Goal: Contribute content: Contribute content

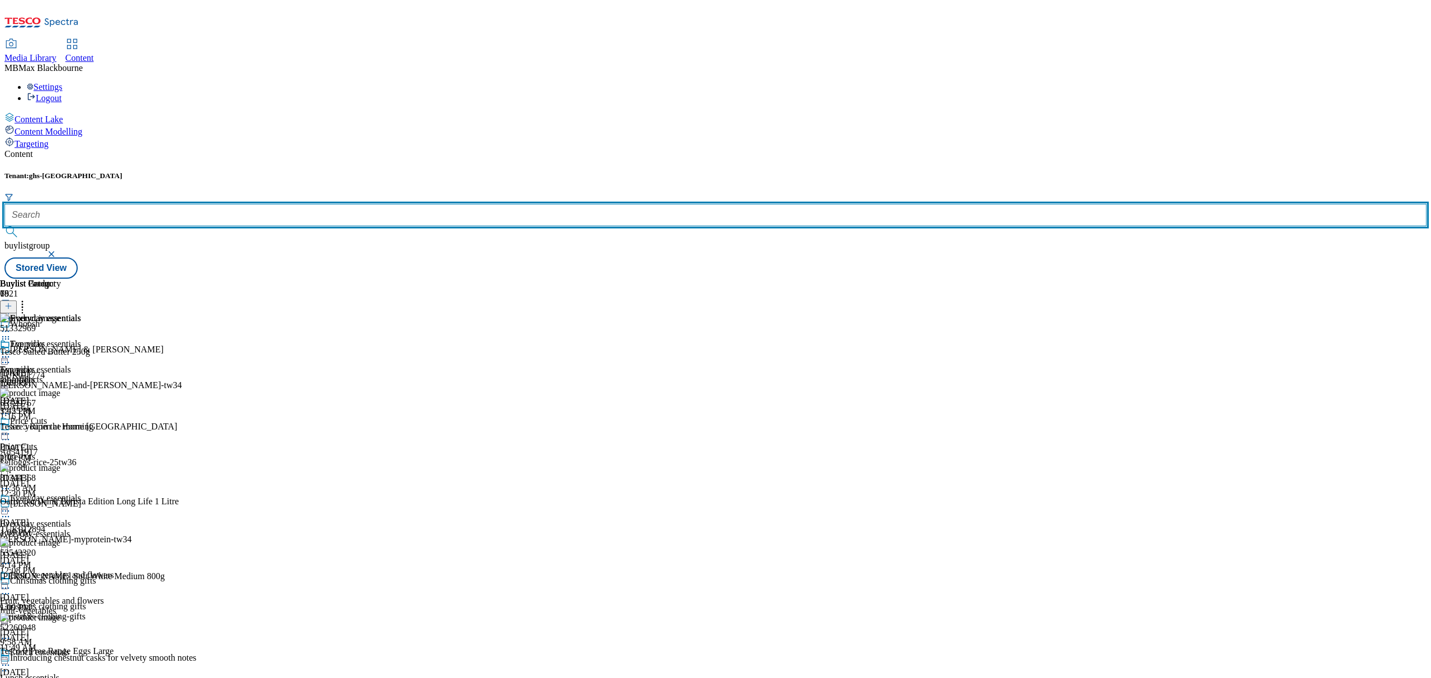
click at [255, 204] on input "text" at bounding box center [715, 215] width 1422 height 22
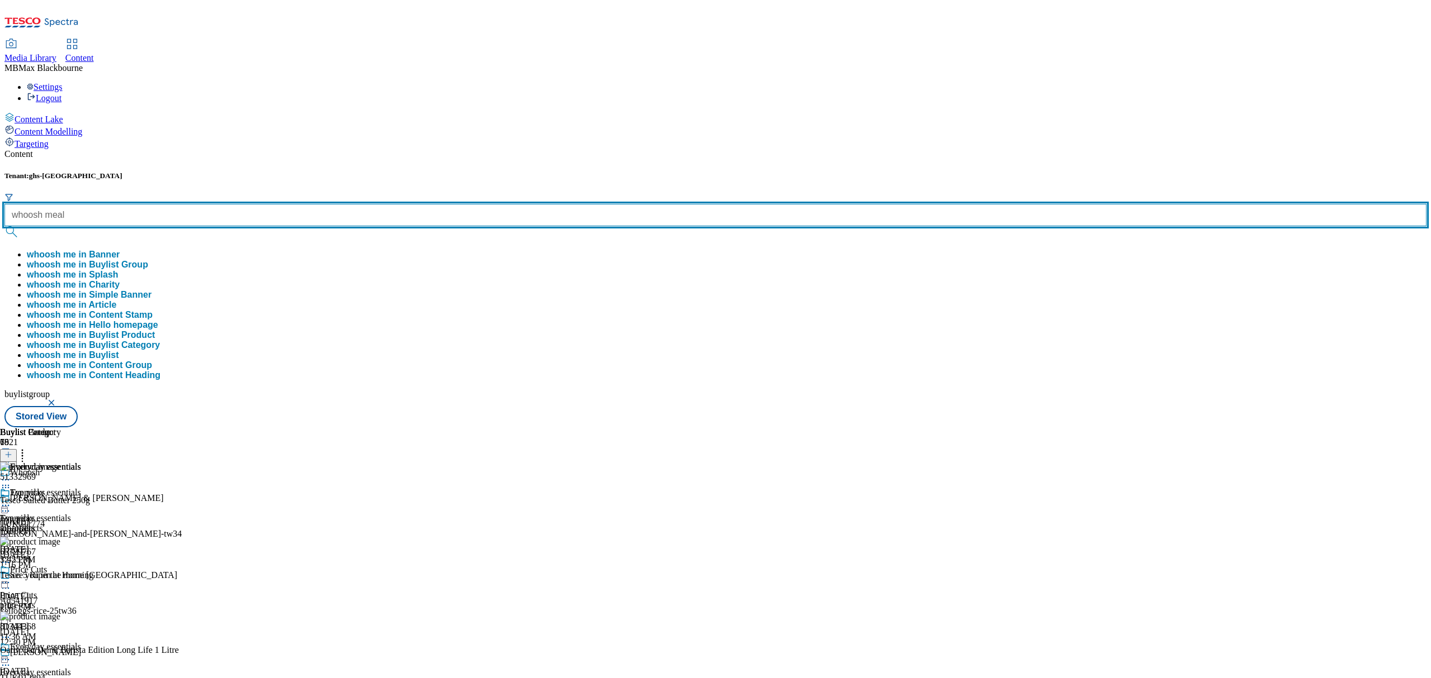
type input "whoosh meal"
click at [4, 226] on button "submit" at bounding box center [12, 231] width 16 height 11
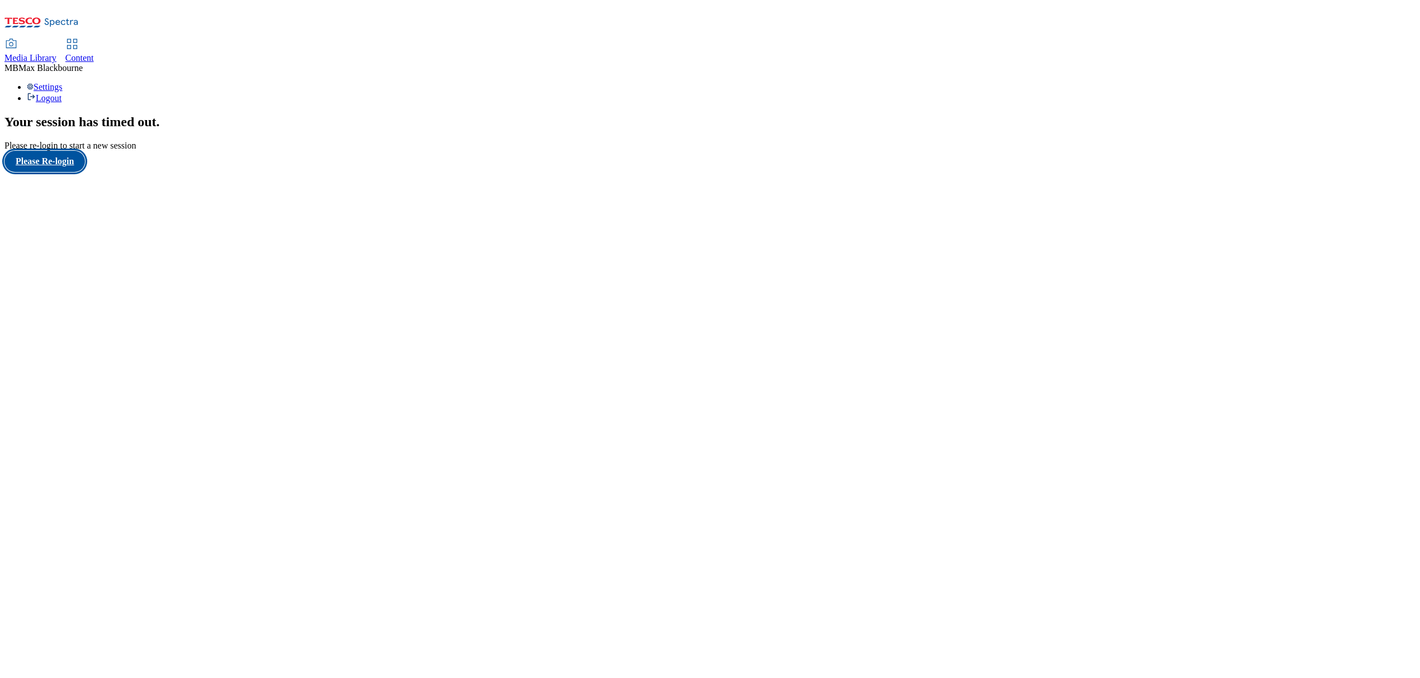
click at [64, 172] on button "Please Re-login" at bounding box center [44, 161] width 80 height 21
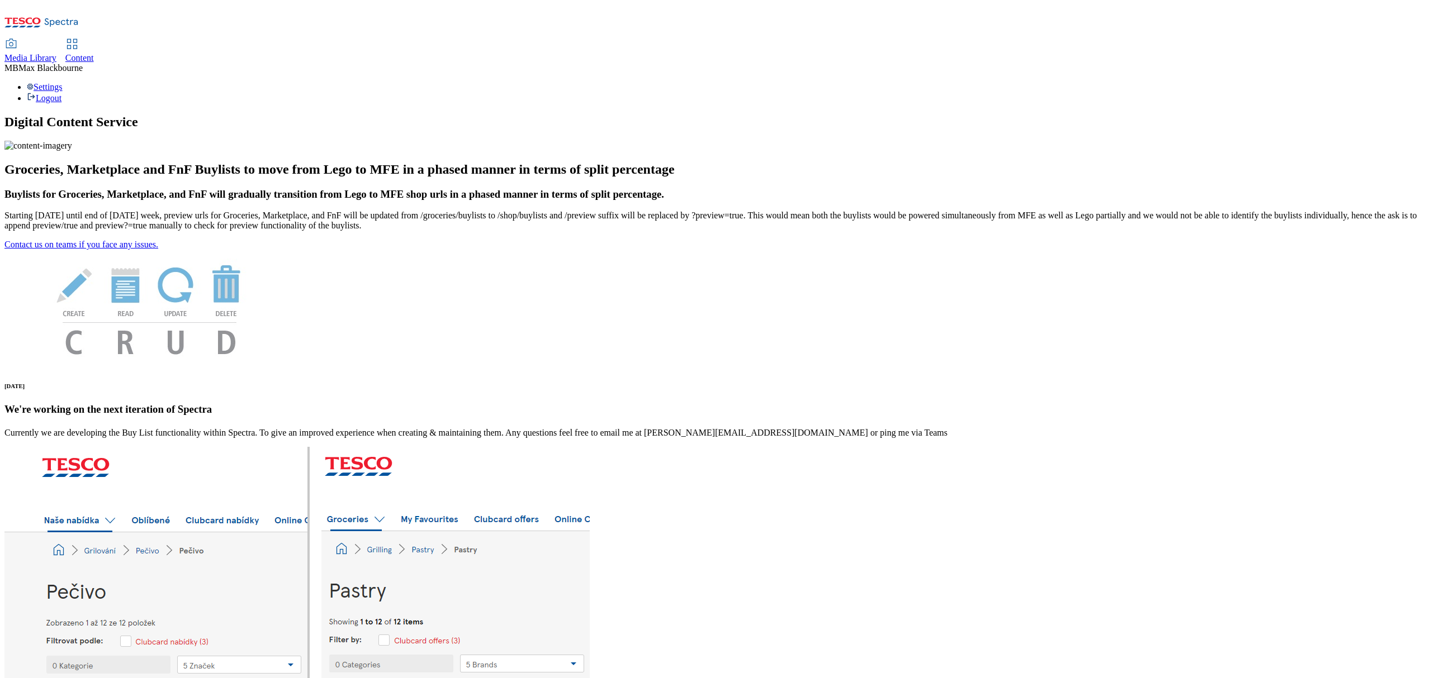
click at [94, 40] on link "Content" at bounding box center [79, 51] width 29 height 23
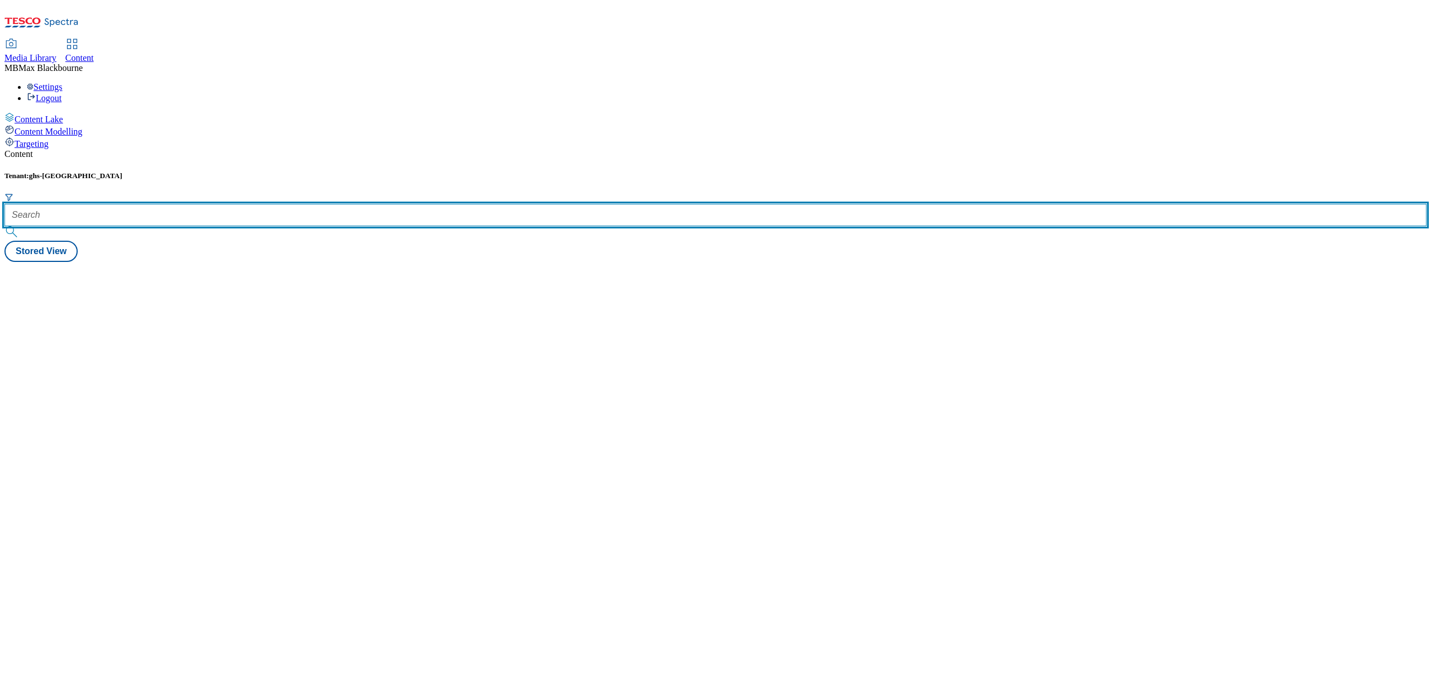
click at [263, 204] on input "text" at bounding box center [715, 215] width 1422 height 22
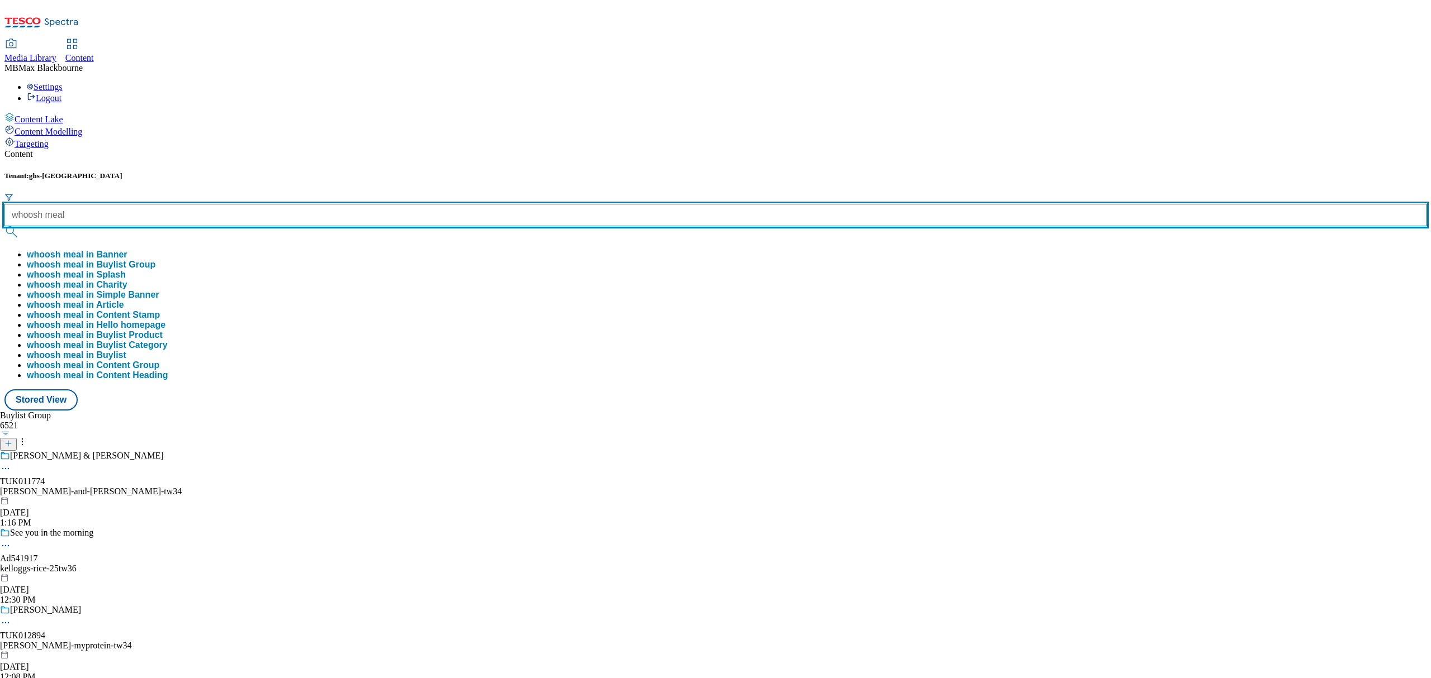
type input "whoosh meal"
click at [4, 226] on button "submit" at bounding box center [12, 231] width 16 height 11
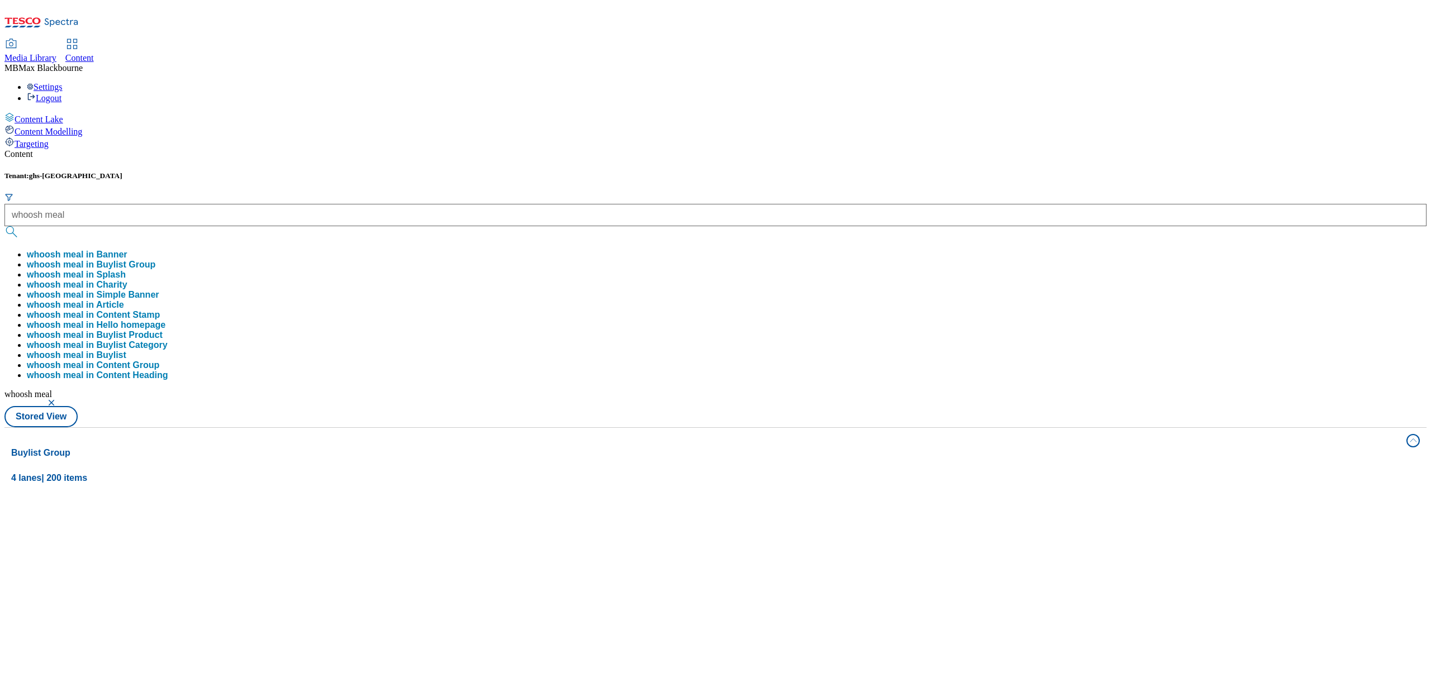
click at [464, 172] on div "Tenant: ghs-uk whoosh meal whoosh meal in Banner whoosh meal in Buylist Group w…" at bounding box center [715, 300] width 1422 height 256
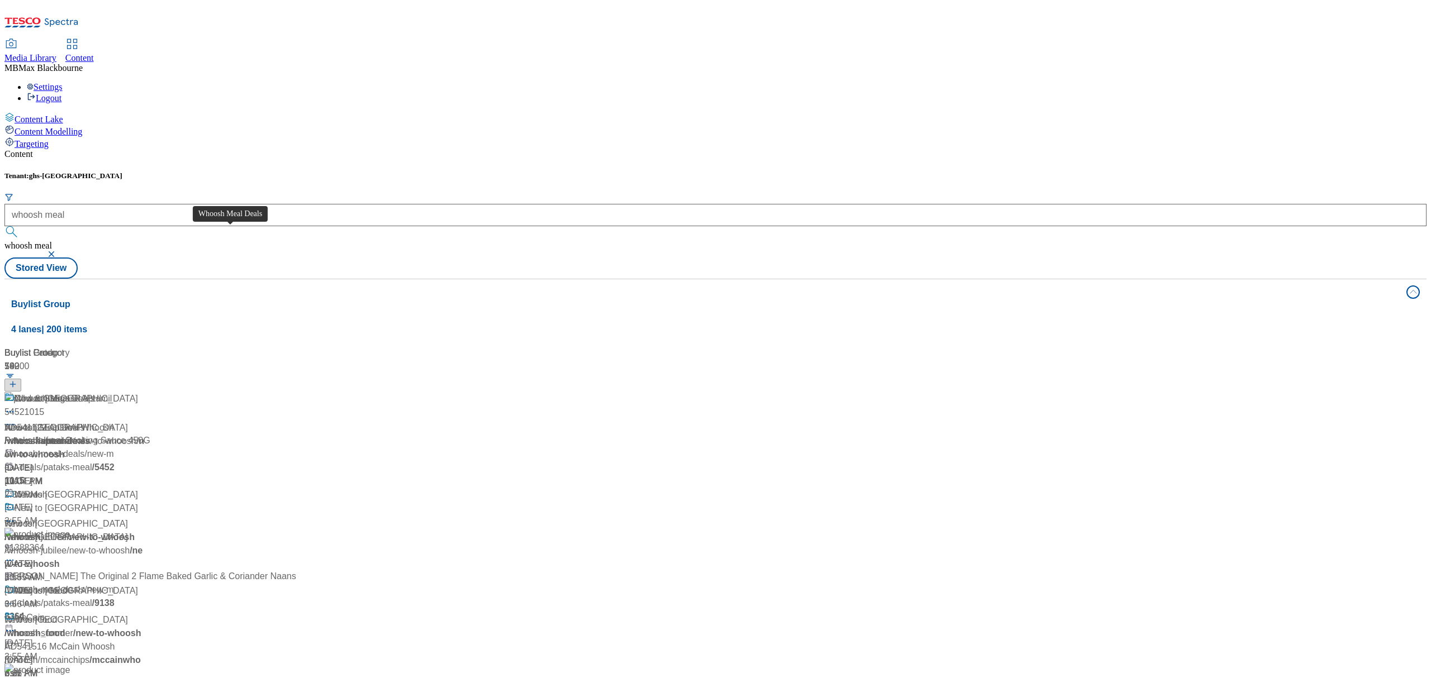
click at [94, 392] on div "Whoosh Meal Deals" at bounding box center [55, 398] width 80 height 13
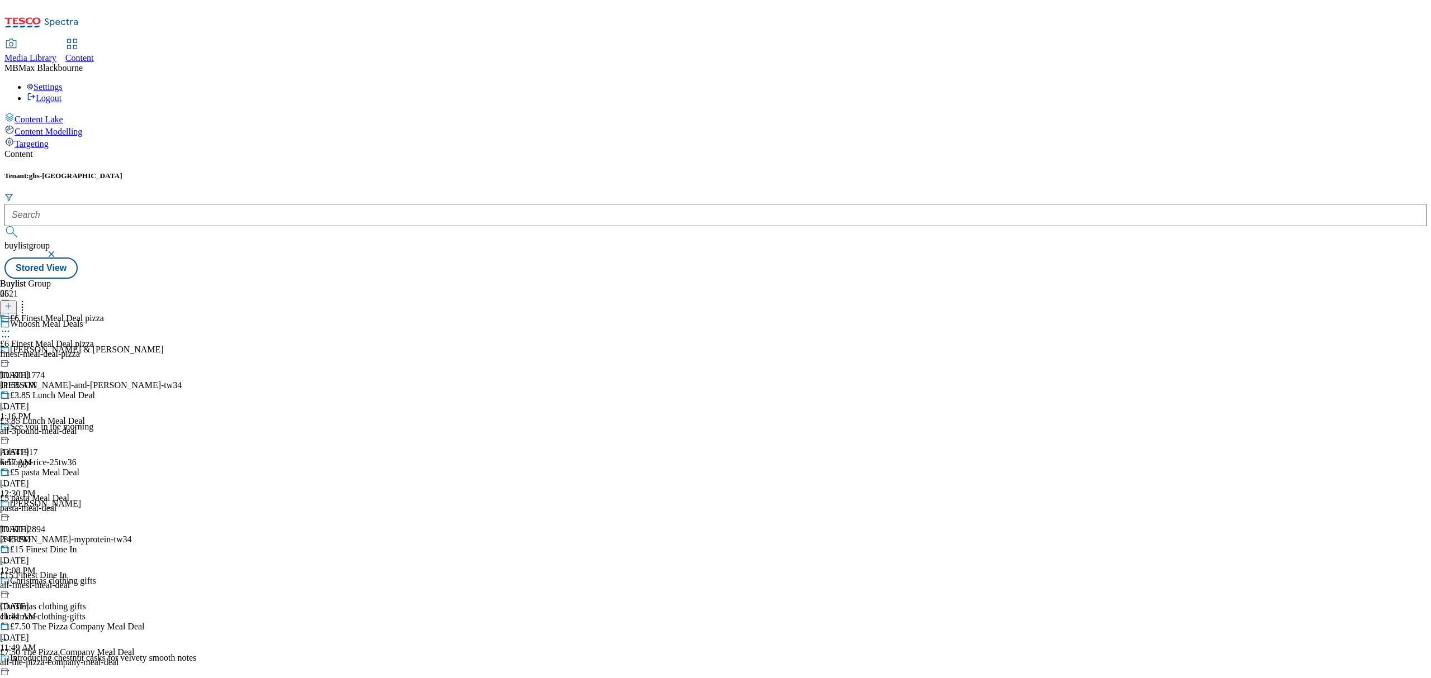
scroll to position [224, 0]
click at [67, 571] on div "£15 Finest Dine In" at bounding box center [33, 576] width 67 height 10
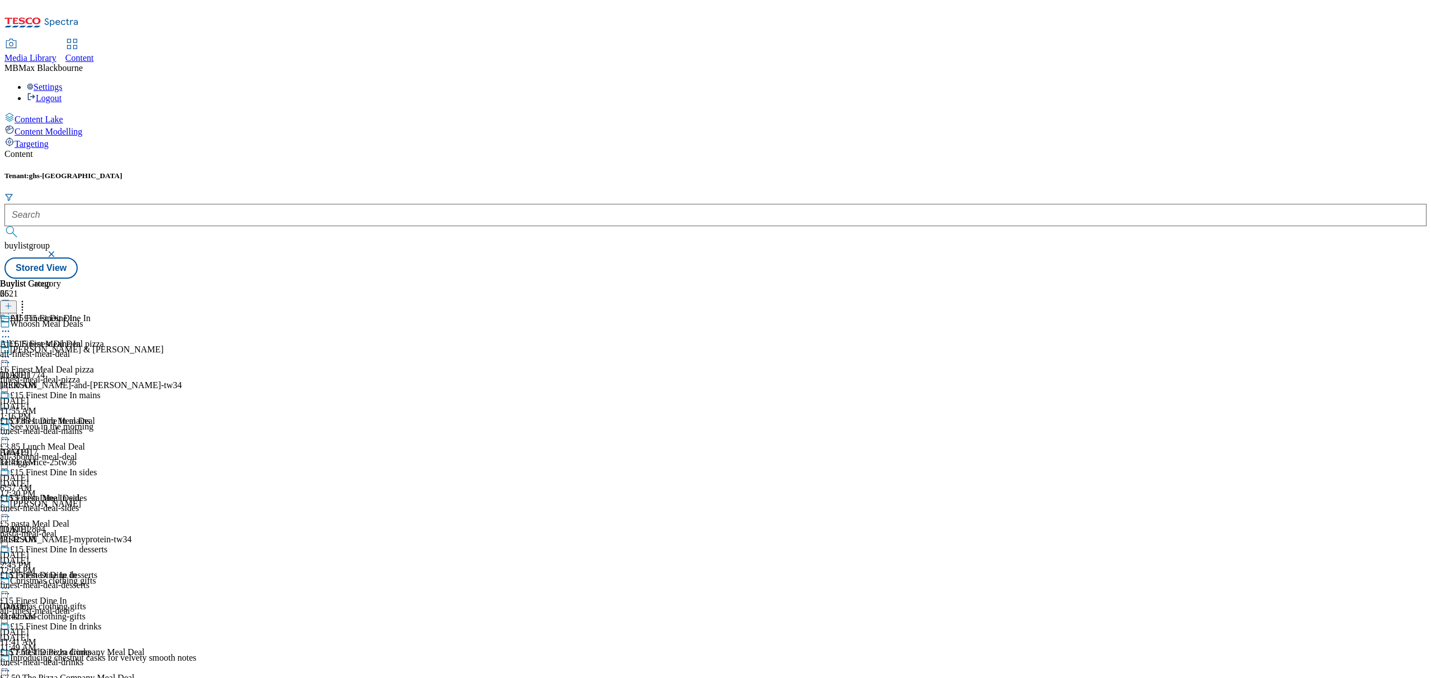
scroll to position [227, 0]
click at [102, 622] on div "£15 Finest Dine In drinks" at bounding box center [56, 627] width 92 height 10
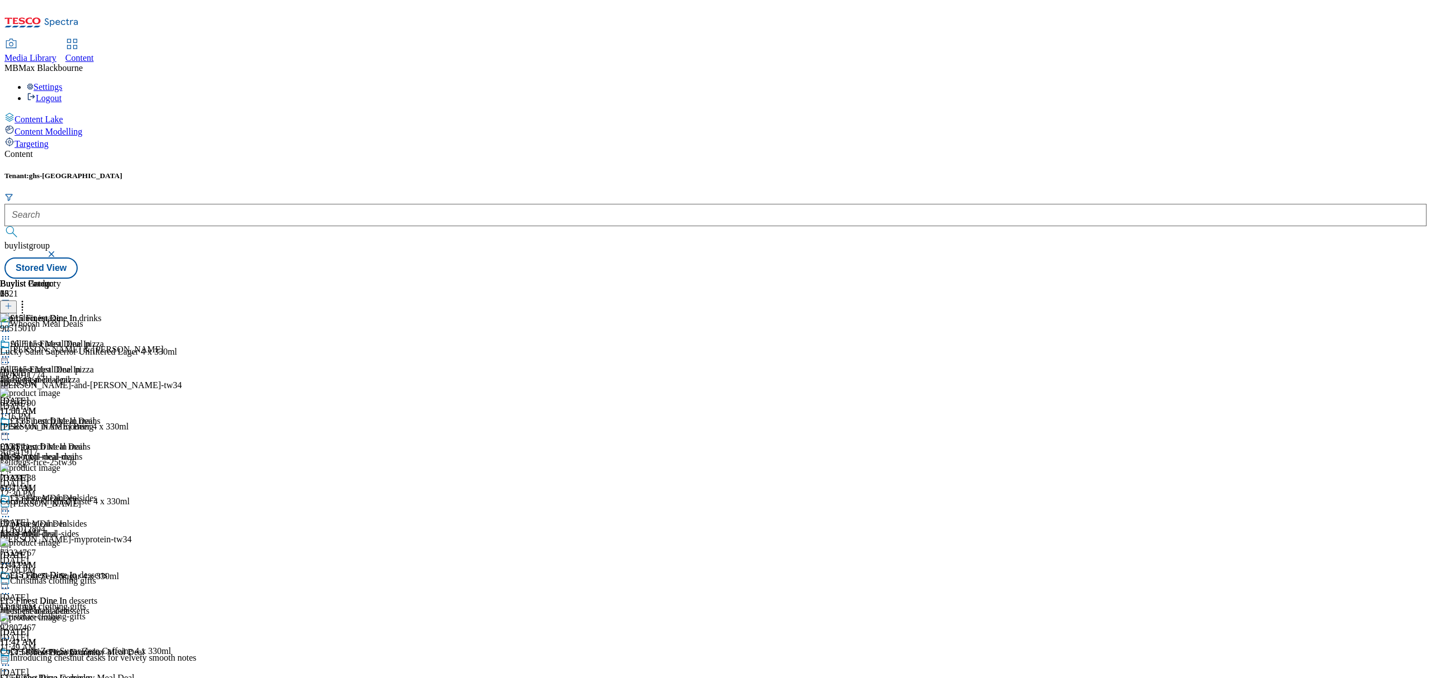
click at [17, 301] on button at bounding box center [8, 307] width 17 height 13
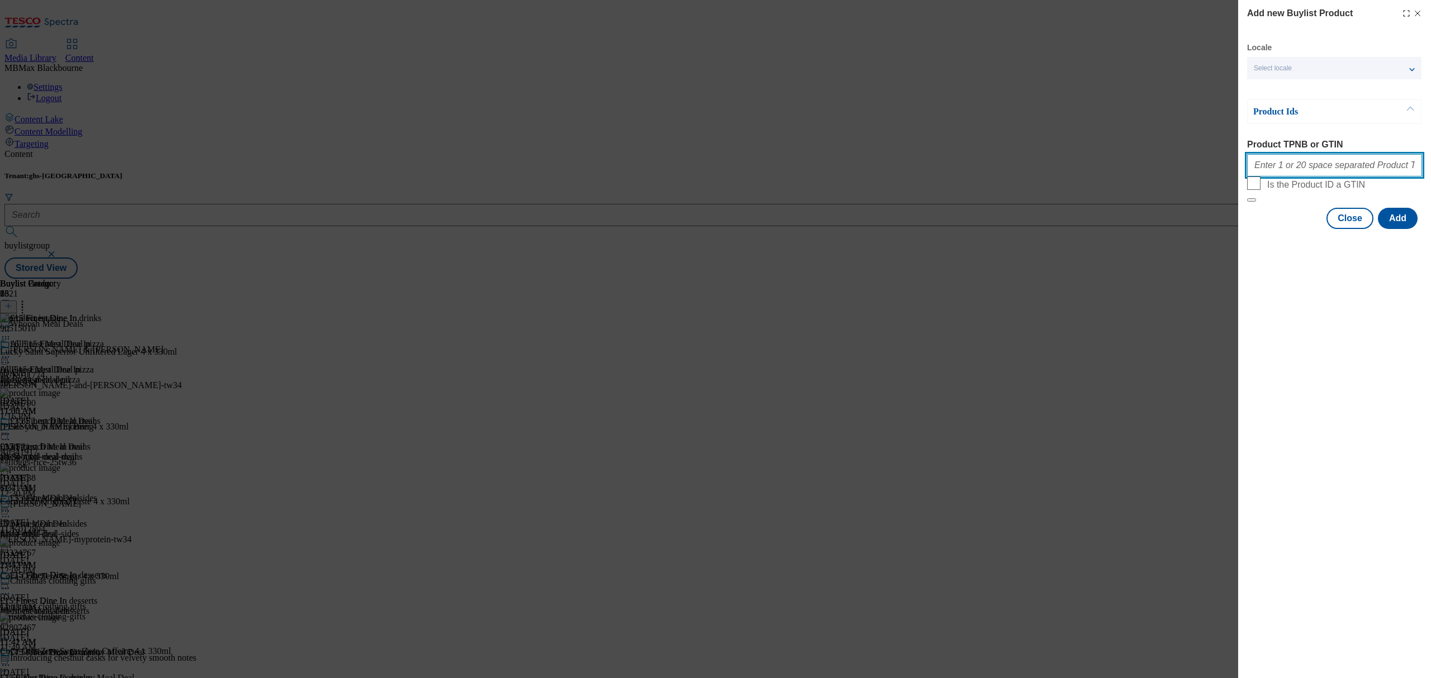
click at [1353, 171] on input "Product TPNB or GTIN" at bounding box center [1334, 165] width 175 height 22
paste input "61316790 89995114 90515010 91258410 91490455 67590488 73324738 73324767 8382755…"
type input "61316790 89995114 90515010 91258410 91490455 67590488 73324738 73324767 8382755…"
drag, startPoint x: 1349, startPoint y: 468, endPoint x: 1377, endPoint y: 279, distance: 191.0
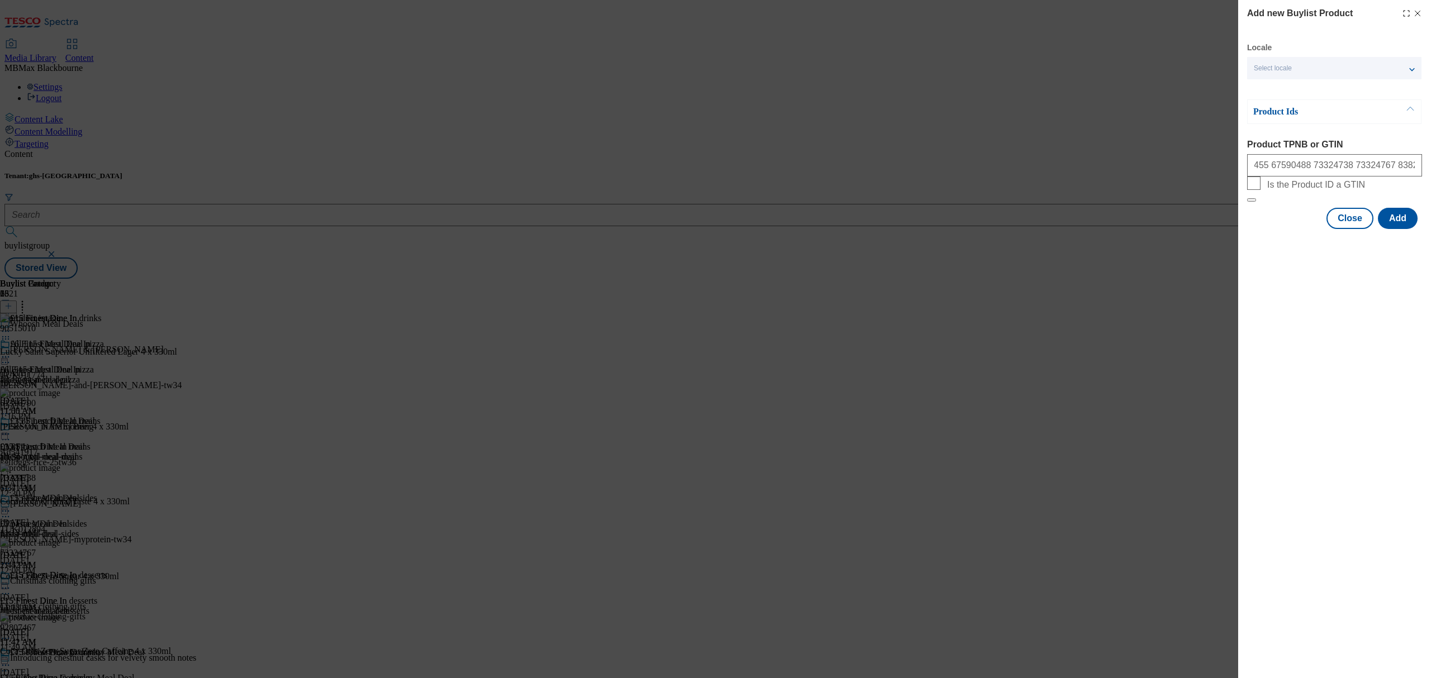
click at [1349, 465] on div "Add new Buylist Product Locale Select locale English Welsh Product Ids Product …" at bounding box center [1334, 339] width 193 height 678
click at [1395, 229] on button "Add" at bounding box center [1398, 218] width 40 height 21
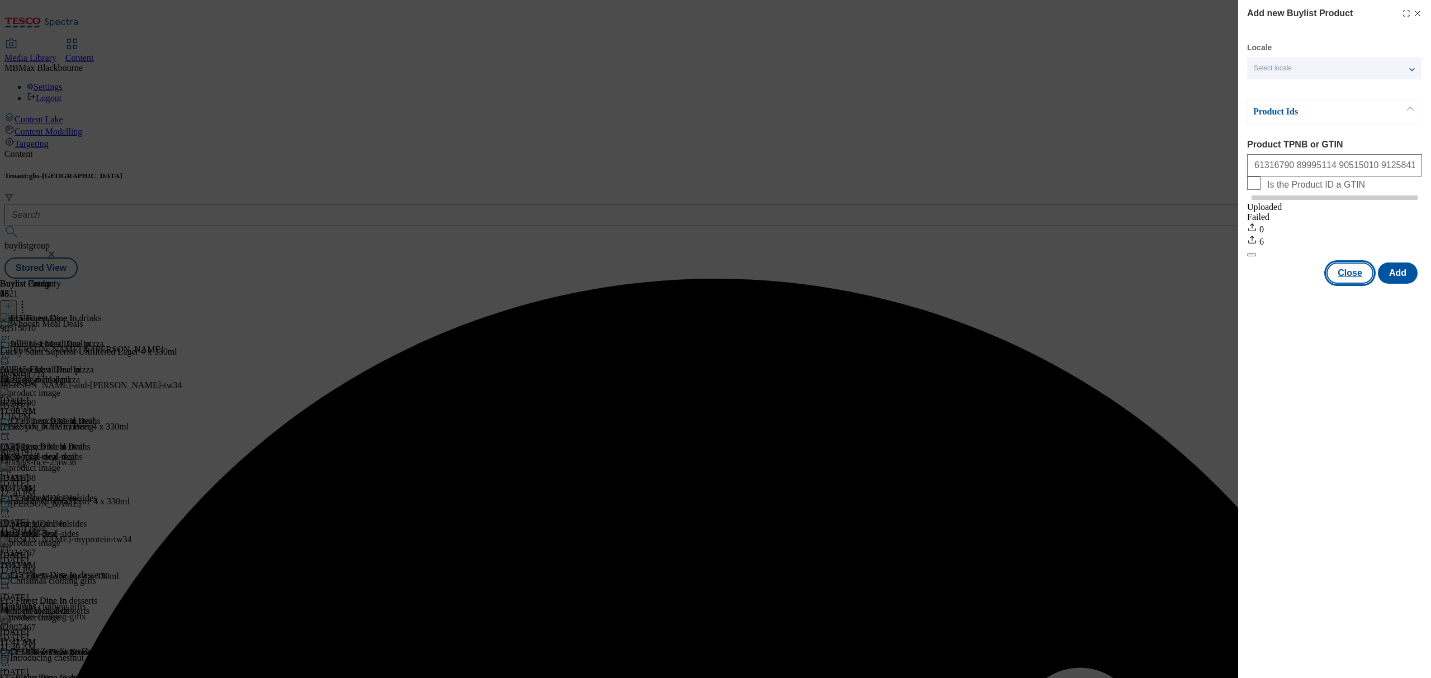
click at [1366, 284] on button "Close" at bounding box center [1349, 273] width 47 height 21
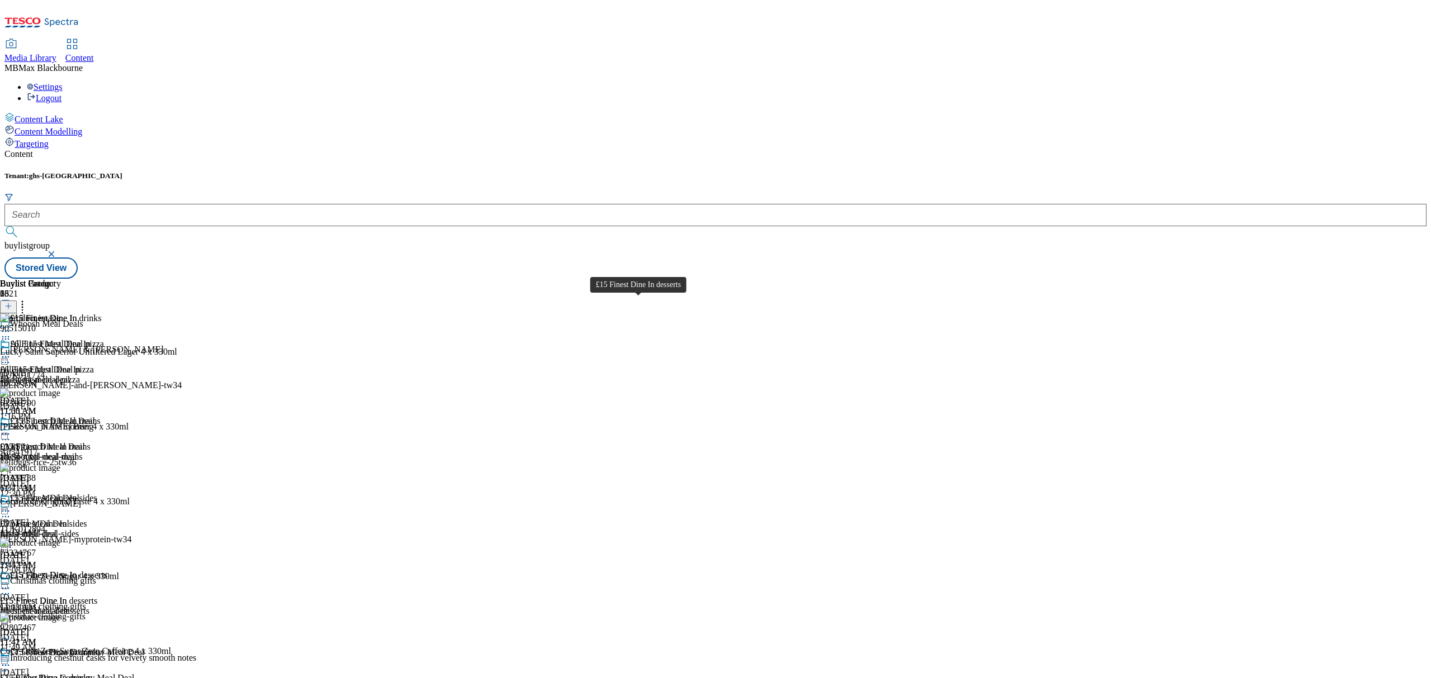
click at [107, 571] on div "£15 Finest Dine In desserts" at bounding box center [58, 576] width 97 height 10
drag, startPoint x: 919, startPoint y: 137, endPoint x: 928, endPoint y: 137, distance: 8.4
click at [241, 279] on div "Buylist Product 9" at bounding box center [120, 296] width 241 height 35
click at [17, 301] on button at bounding box center [8, 307] width 17 height 13
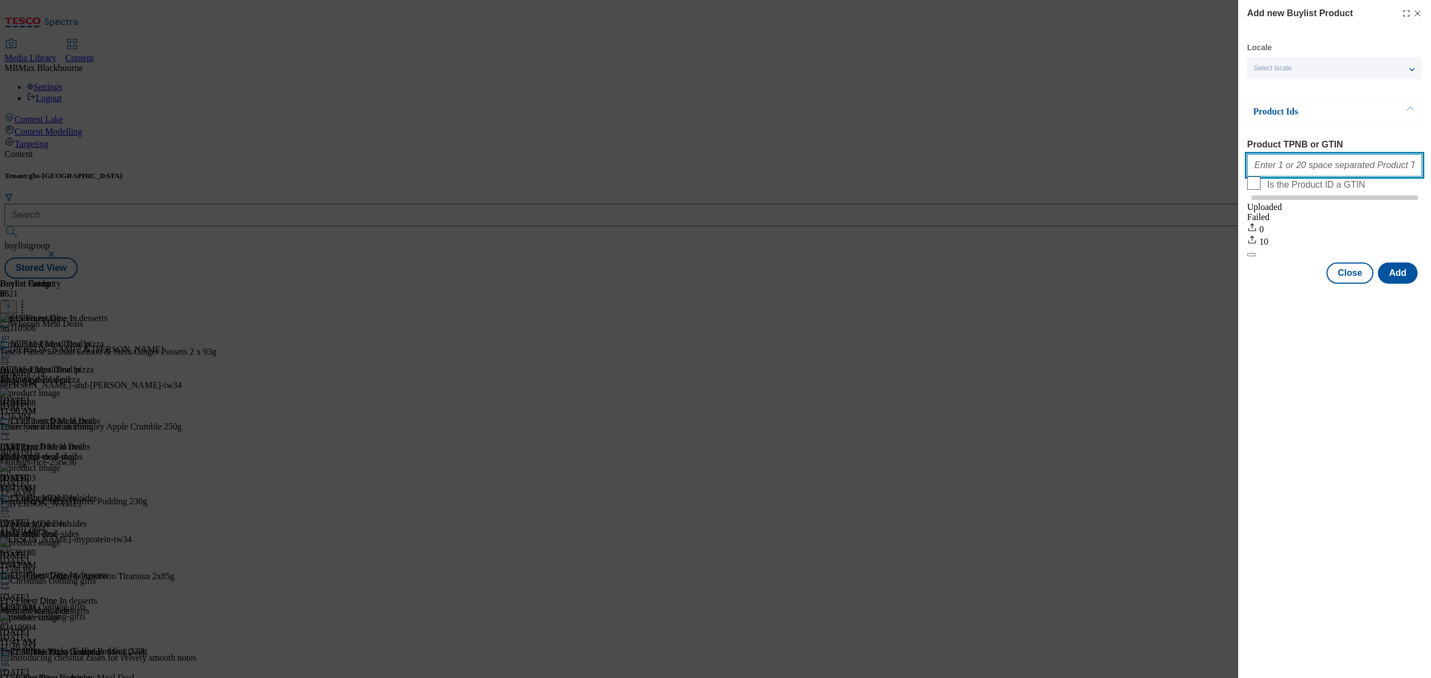
click at [1277, 161] on input "Product TPNB or GTIN" at bounding box center [1334, 165] width 175 height 22
paste input "80894196"
click at [1327, 165] on input "80894196" at bounding box center [1334, 165] width 175 height 22
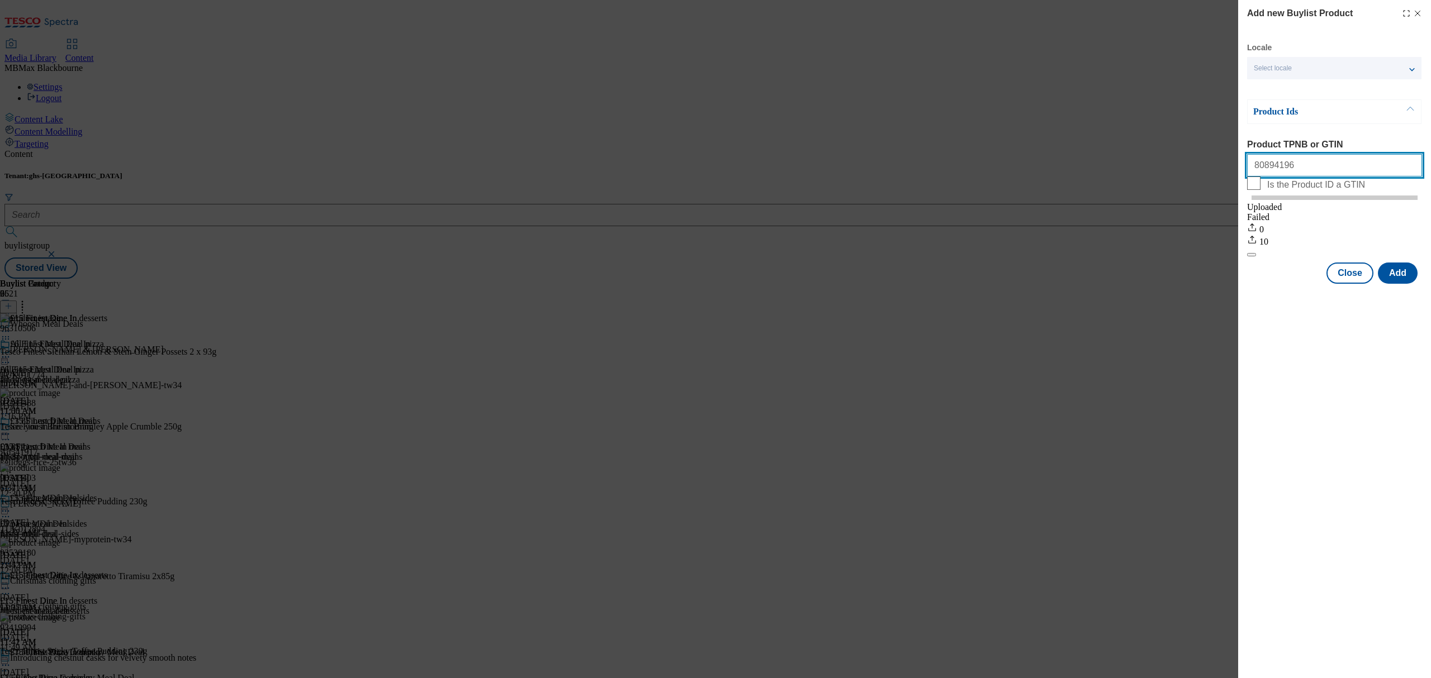
paste input "92483278"
paste input "93285488"
paste input "93419994"
paste input "96174102"
paste input "96310506"
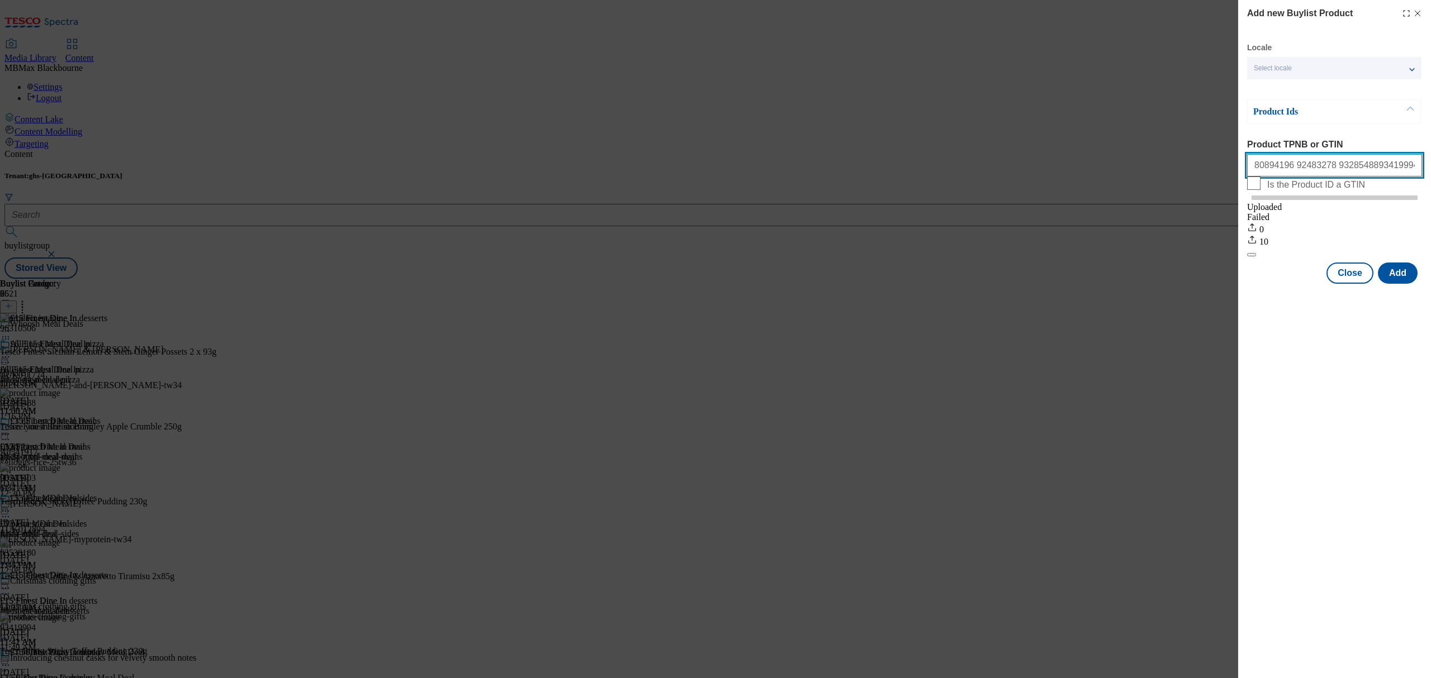
paste input "96403495"
type input "80894196 92483278 9328548893419994 96174102 96310506 96403495"
click at [1387, 302] on div "Modal" at bounding box center [1334, 294] width 193 height 16
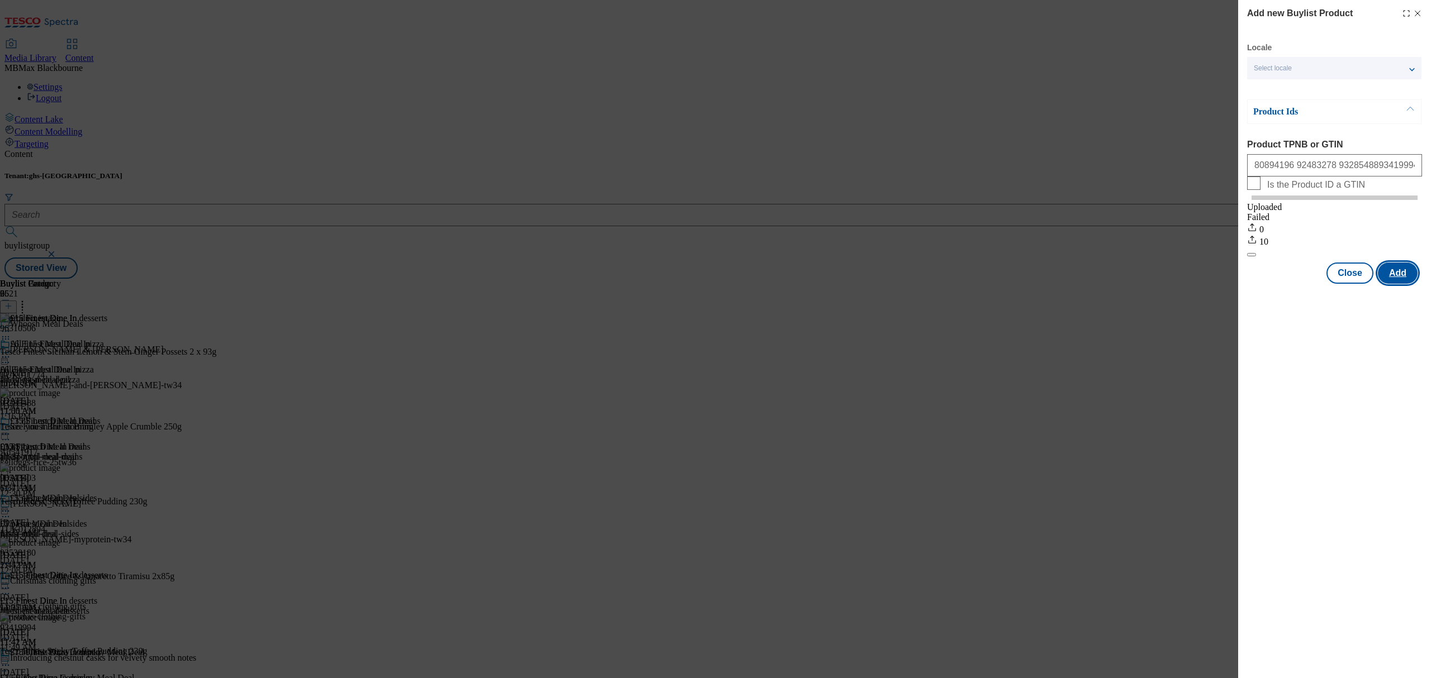
click at [1396, 279] on button "Add" at bounding box center [1398, 273] width 40 height 21
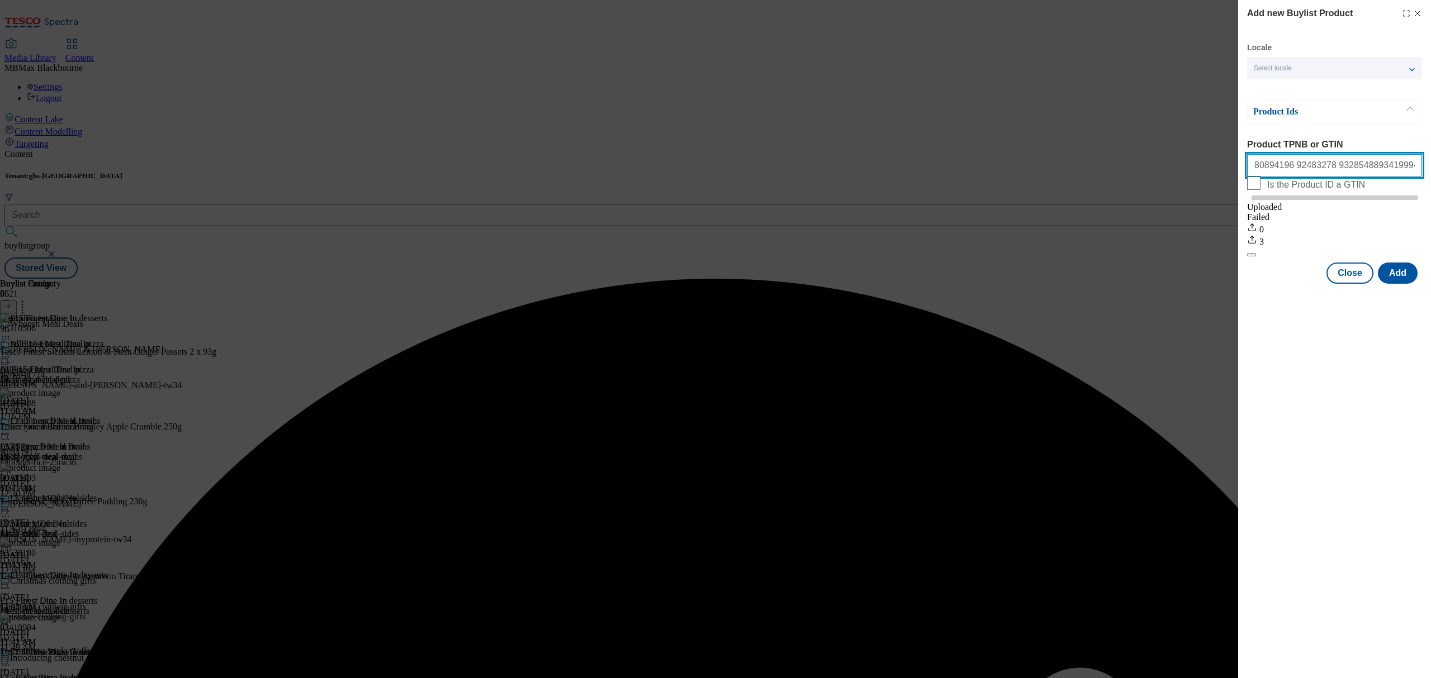
click at [1327, 177] on input "80894196 92483278 9328548893419994 96174102 96310506 96403495" at bounding box center [1334, 165] width 175 height 22
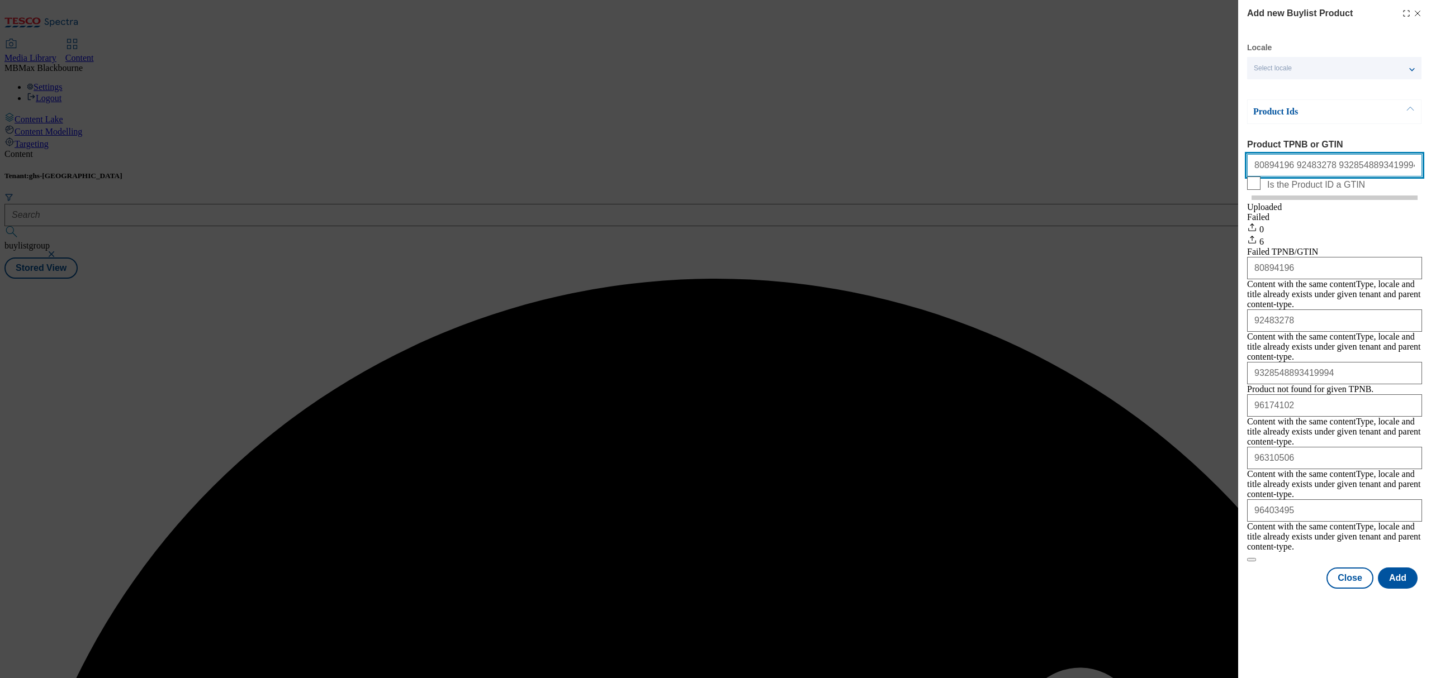
click at [1327, 177] on input "80894196 92483278 9328548893419994 96174102 96310506 96403495" at bounding box center [1334, 165] width 175 height 22
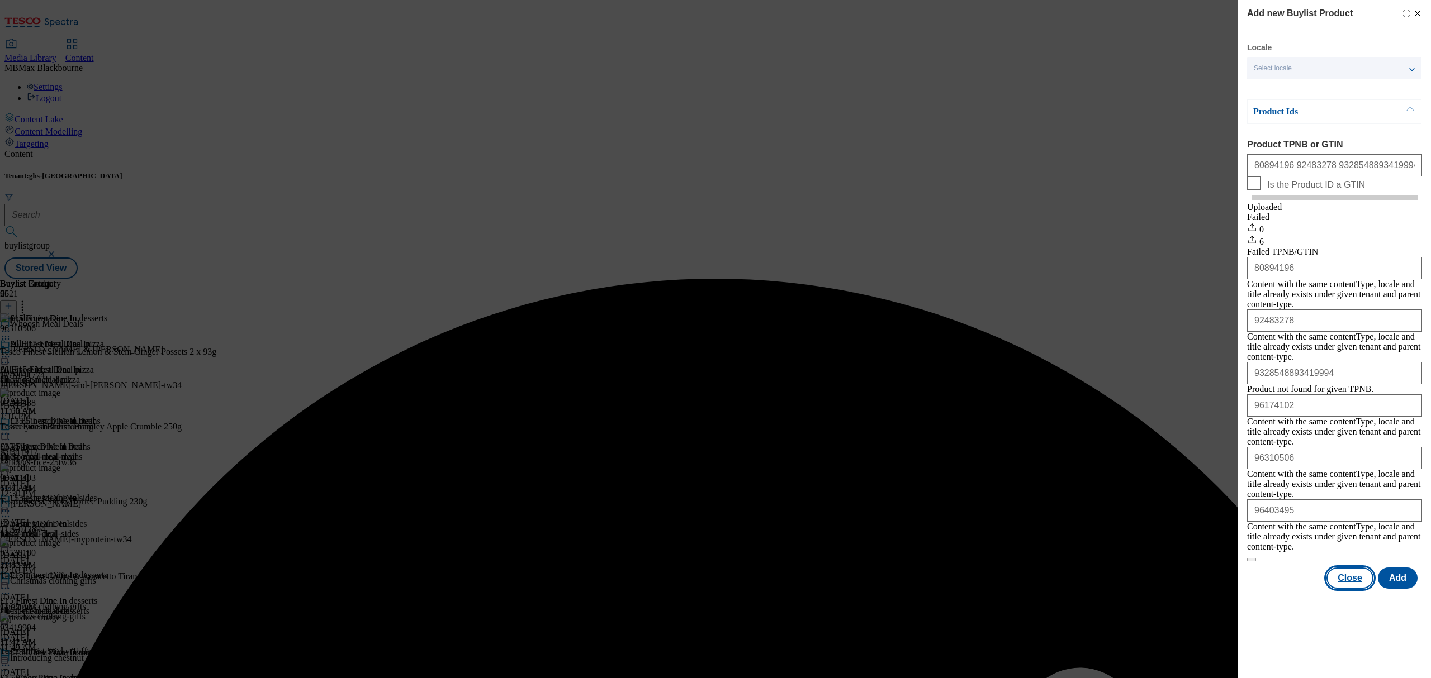
drag, startPoint x: 1353, startPoint y: 560, endPoint x: 1246, endPoint y: 477, distance: 135.0
click at [1353, 568] on button "Close" at bounding box center [1349, 578] width 47 height 21
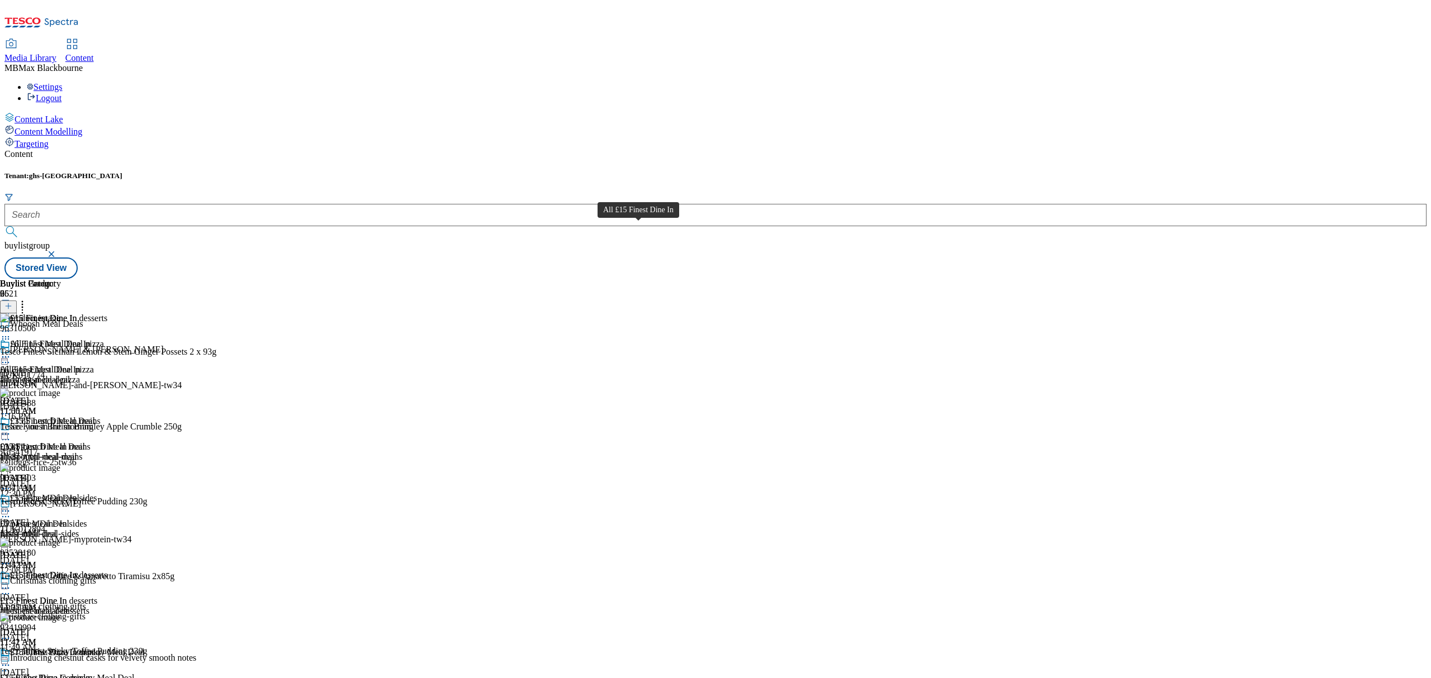
click at [91, 339] on div "All £15 Finest Dine In" at bounding box center [50, 344] width 80 height 10
click at [12, 302] on icon at bounding box center [8, 306] width 8 height 8
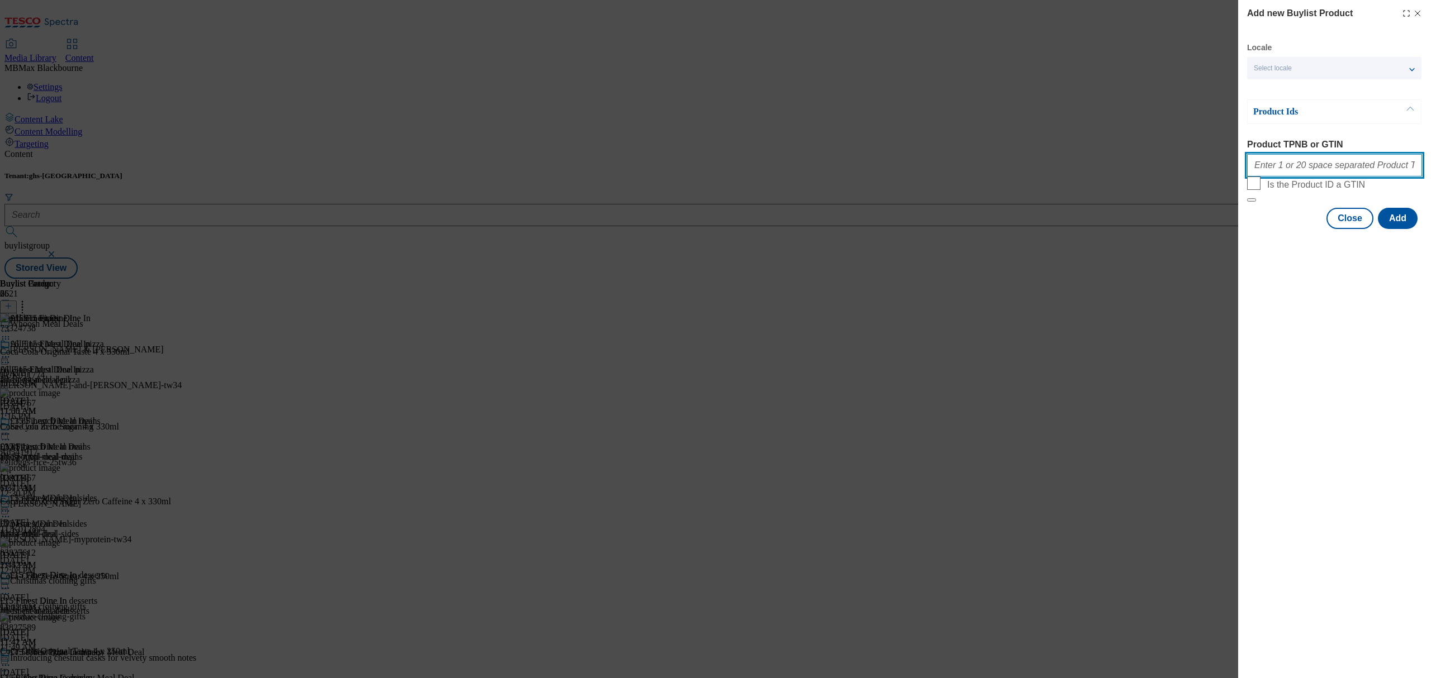
click at [1328, 169] on input "Product TPNB or GTIN" at bounding box center [1334, 165] width 175 height 22
paste input "61316790 89995114 90515010 91258410 91490455 67590488 73324738 73324767 8382755…"
type input "61316790 89995114 90515010 91258410 91490455 67590488 73324738 73324767 8382755…"
drag, startPoint x: 1342, startPoint y: 419, endPoint x: 1375, endPoint y: 292, distance: 131.5
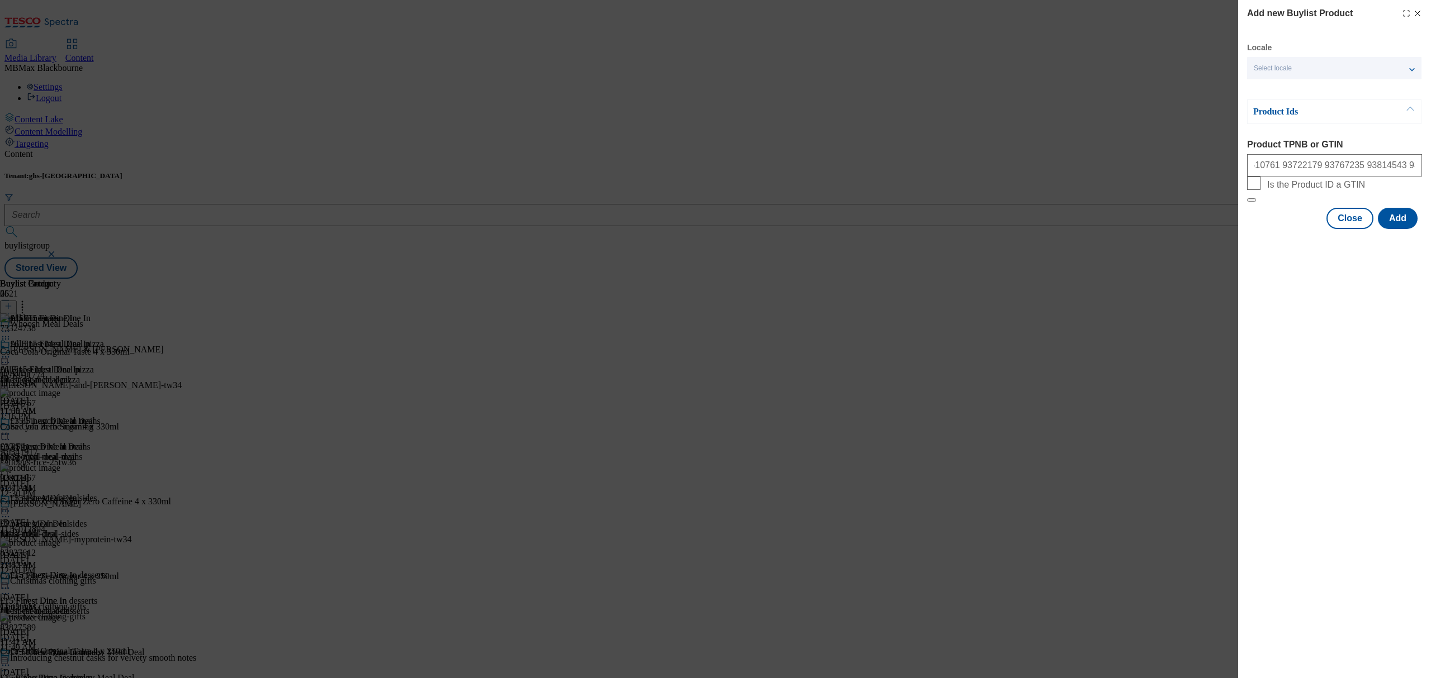
click at [1344, 416] on div "Add new Buylist Product Locale Select locale English Welsh Product Ids Product …" at bounding box center [1334, 339] width 193 height 678
click at [1392, 229] on button "Add" at bounding box center [1398, 218] width 40 height 21
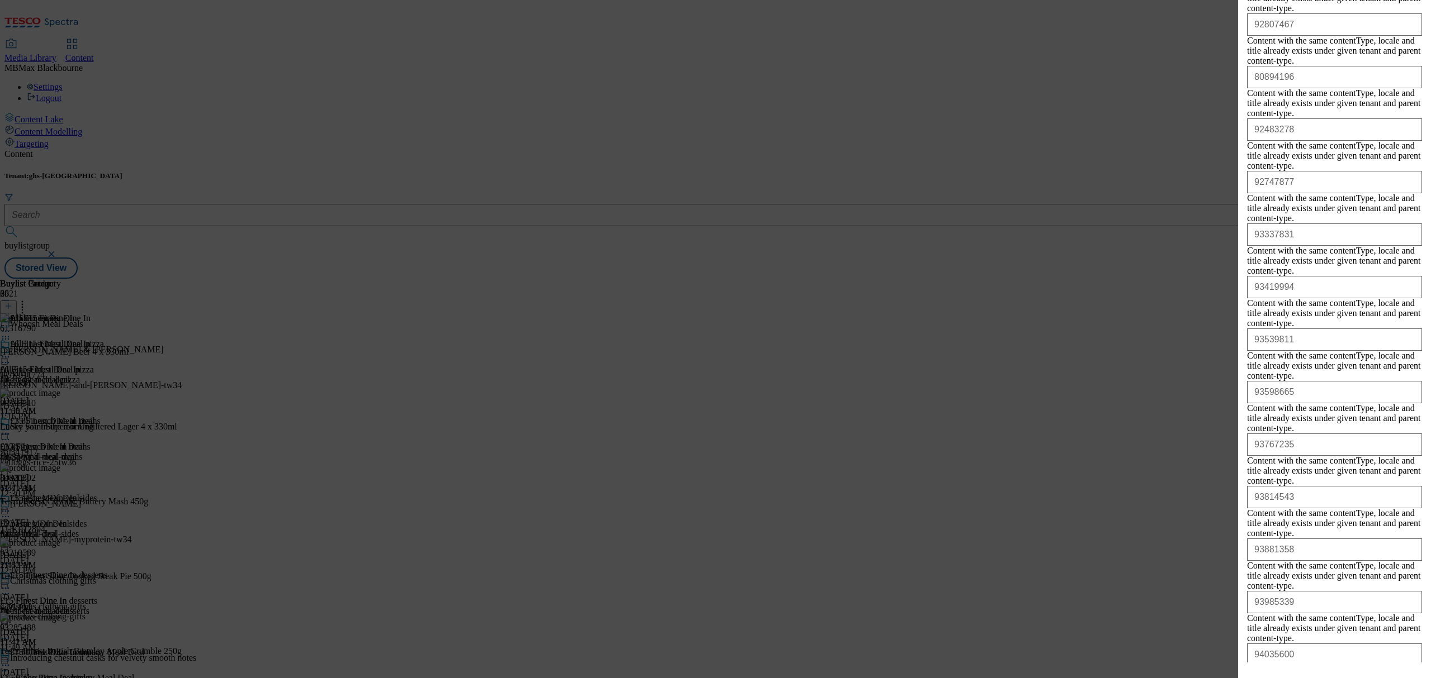
scroll to position [770, 0]
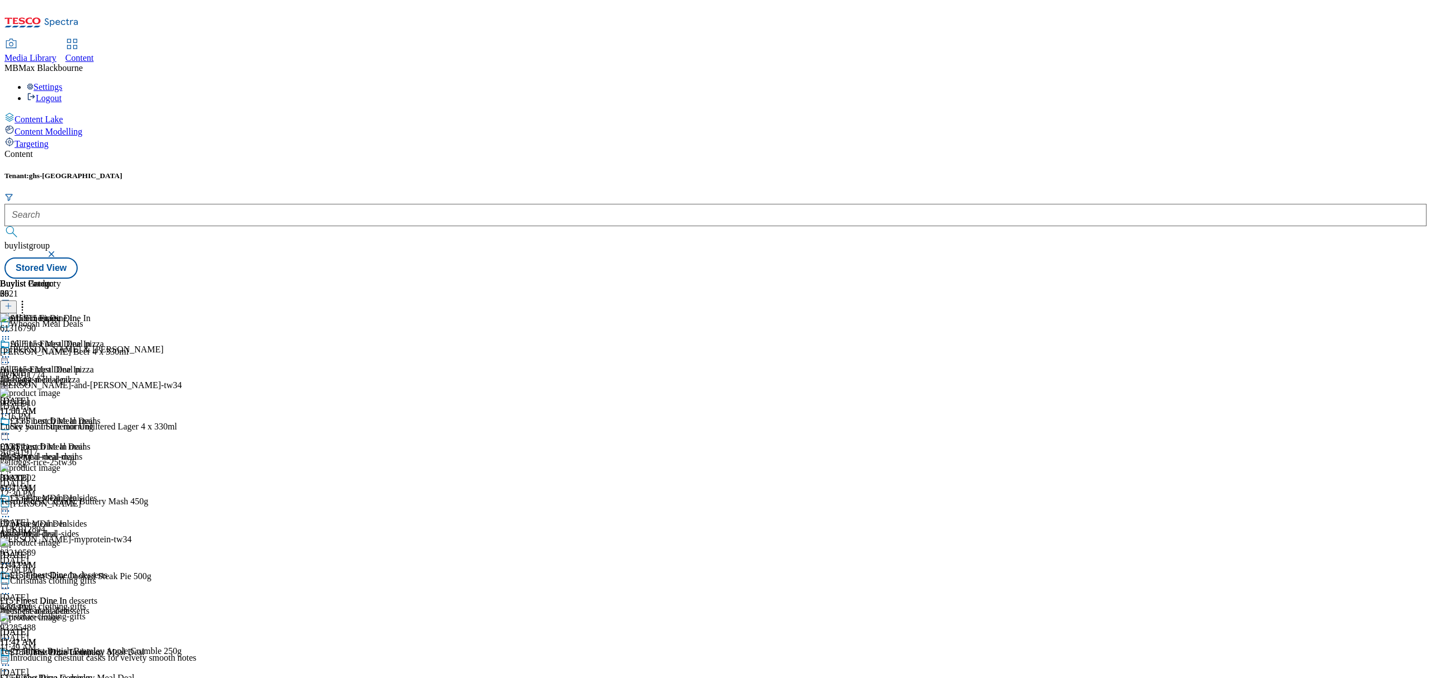
scroll to position [0, 0]
click at [107, 416] on div "£15 Finest Dine In mains £15 Finest Dine In mains finest-meal-deal-mains [DATE]…" at bounding box center [53, 454] width 107 height 77
click at [8, 304] on line at bounding box center [8, 307] width 0 height 6
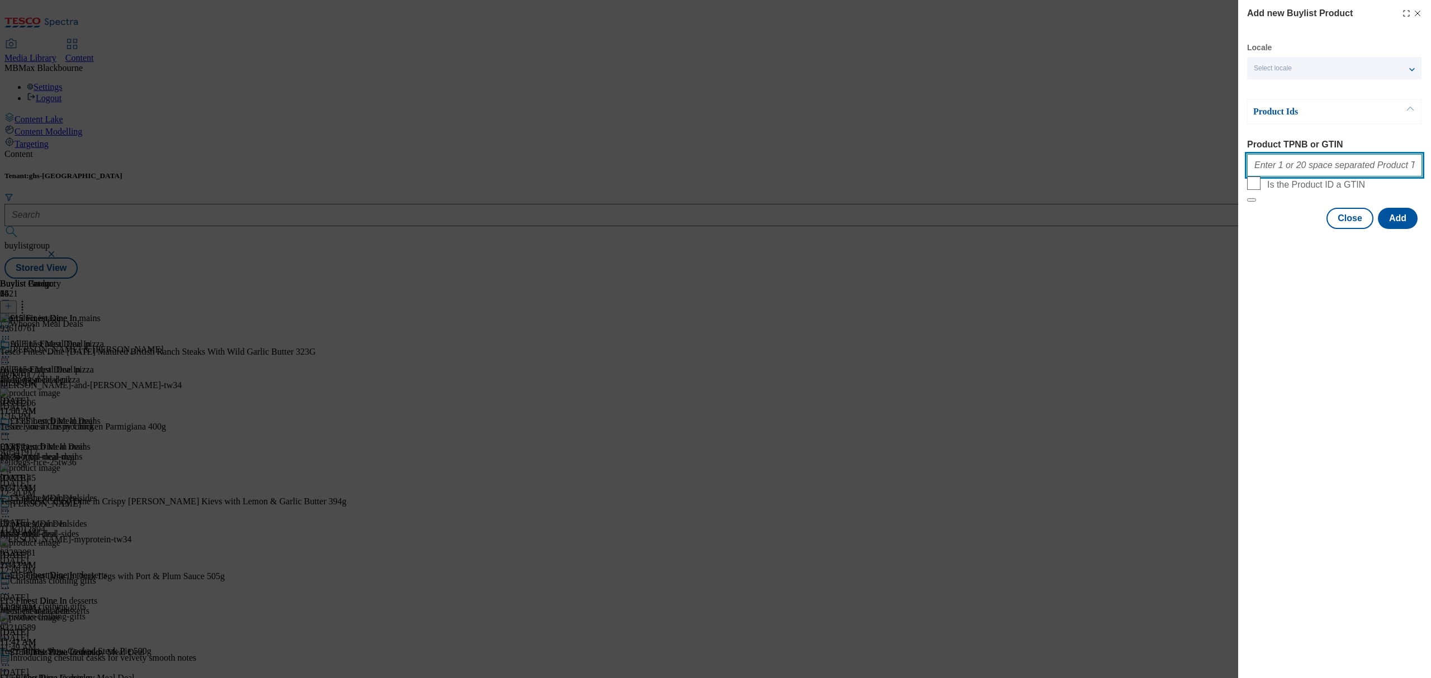
click at [1304, 168] on input "Product TPNB or GTIN" at bounding box center [1334, 165] width 175 height 22
paste input "92747877"
paste input "93490050"
paste input "93610761"
paste input "93767235"
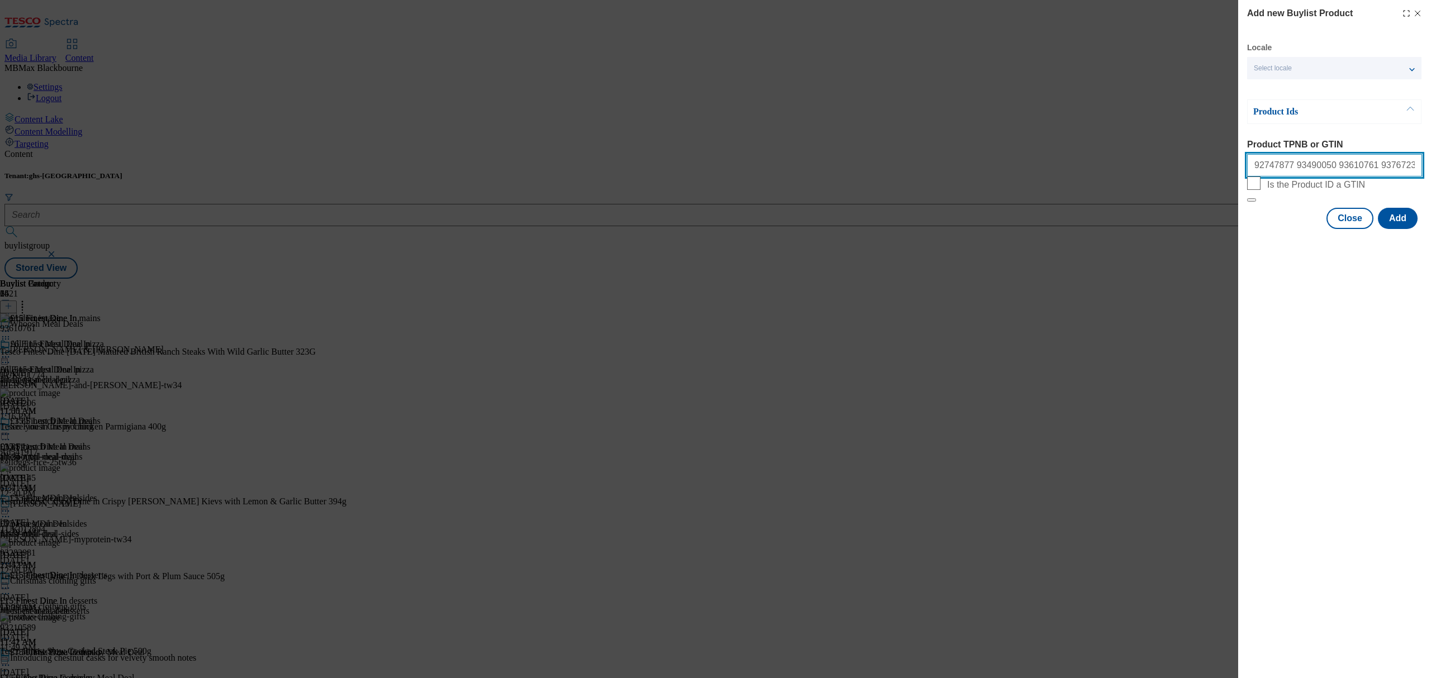
paste input "93814543 93881358"
paste input "96305185"
type input "92747877 93490050 93610761 93767235 93814543 93881358 96305185"
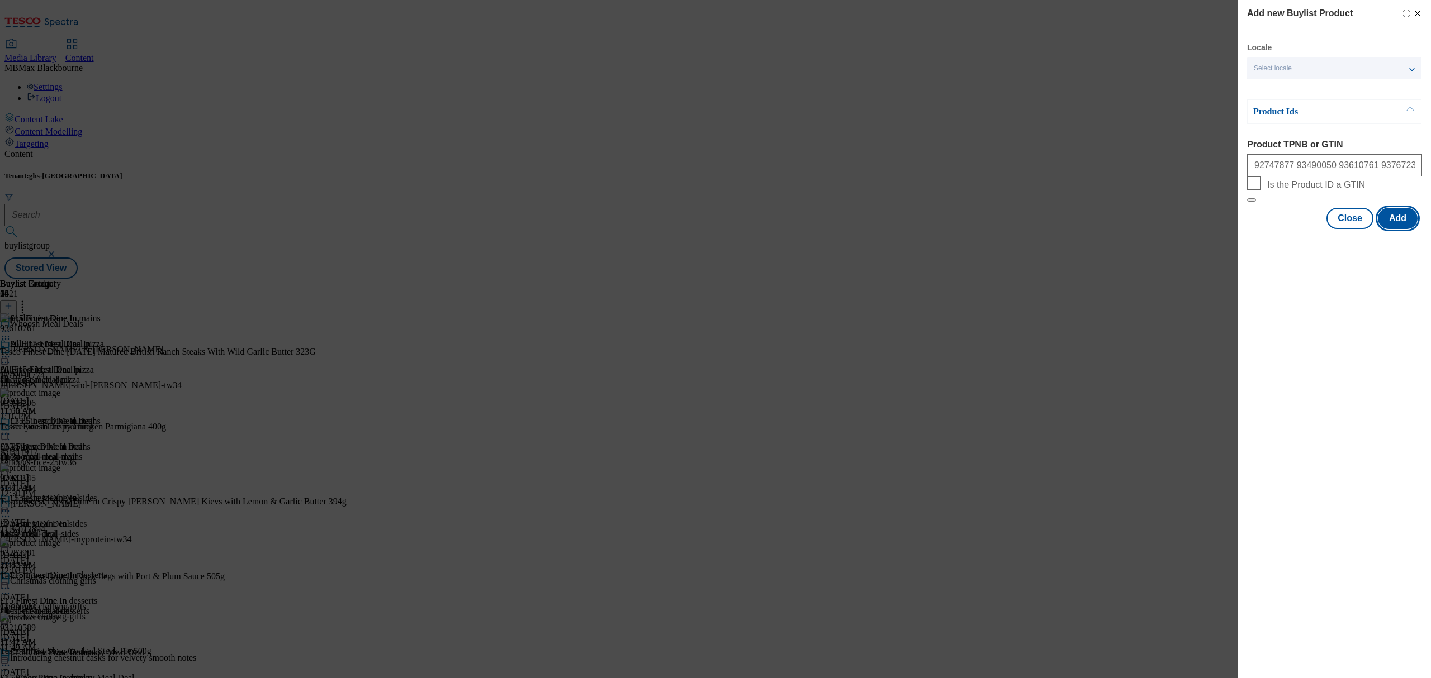
click at [1403, 229] on button "Add" at bounding box center [1398, 218] width 40 height 21
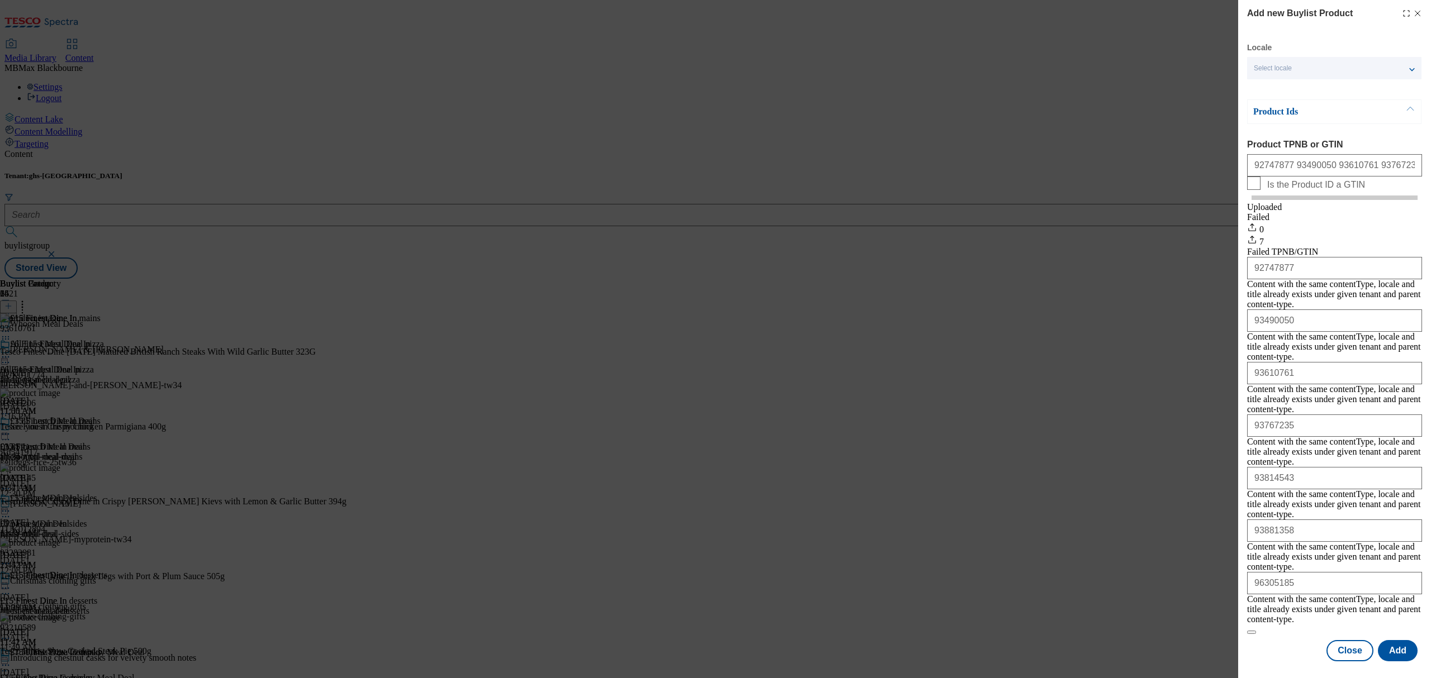
click at [1417, 12] on icon "Modal" at bounding box center [1417, 13] width 9 height 9
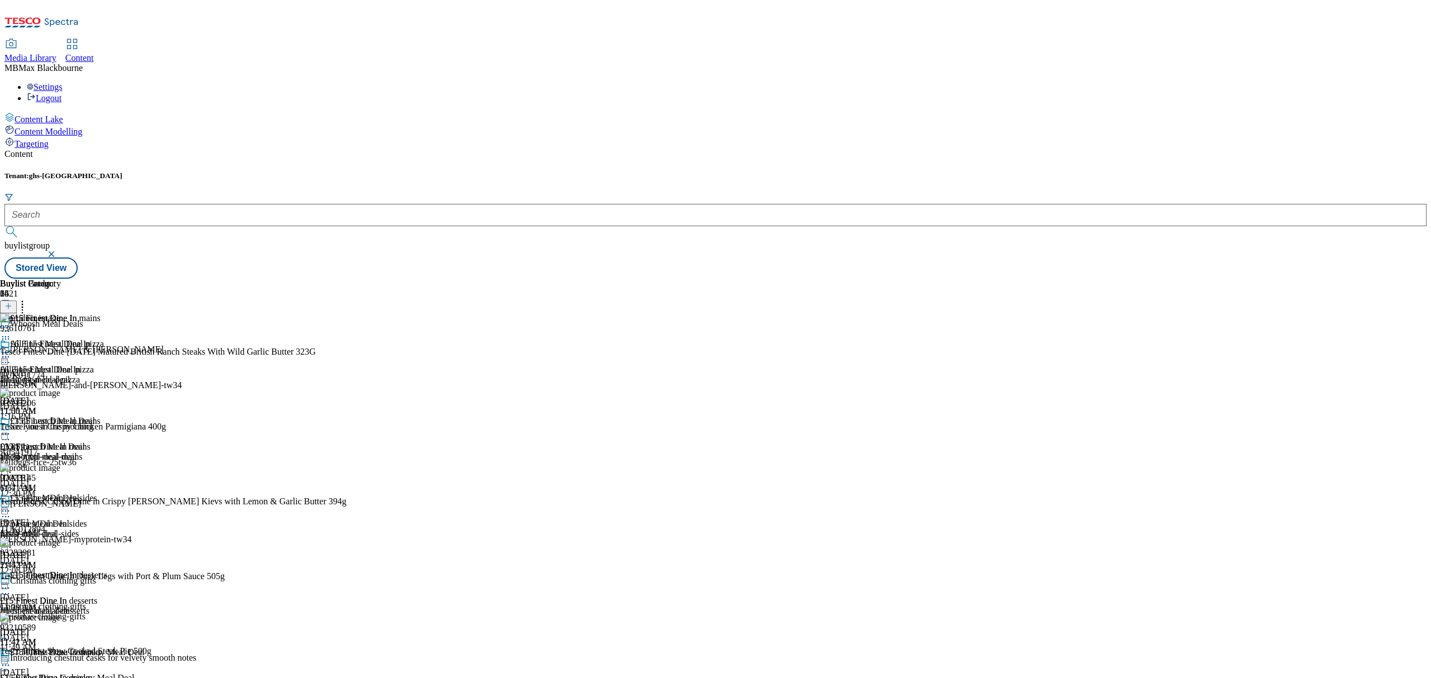
click at [11, 429] on icon at bounding box center [5, 434] width 11 height 11
click at [52, 451] on button "Edit" at bounding box center [37, 457] width 30 height 13
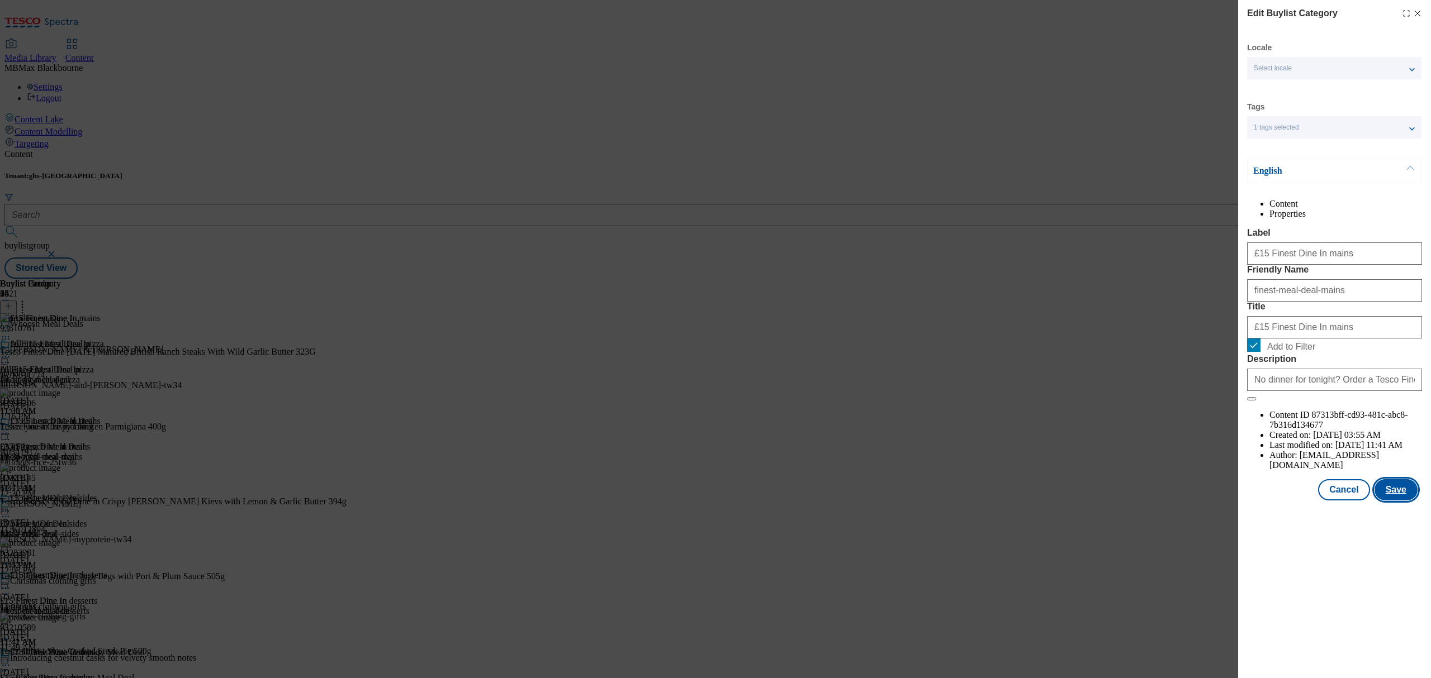
click at [1404, 501] on button "Save" at bounding box center [1395, 490] width 43 height 21
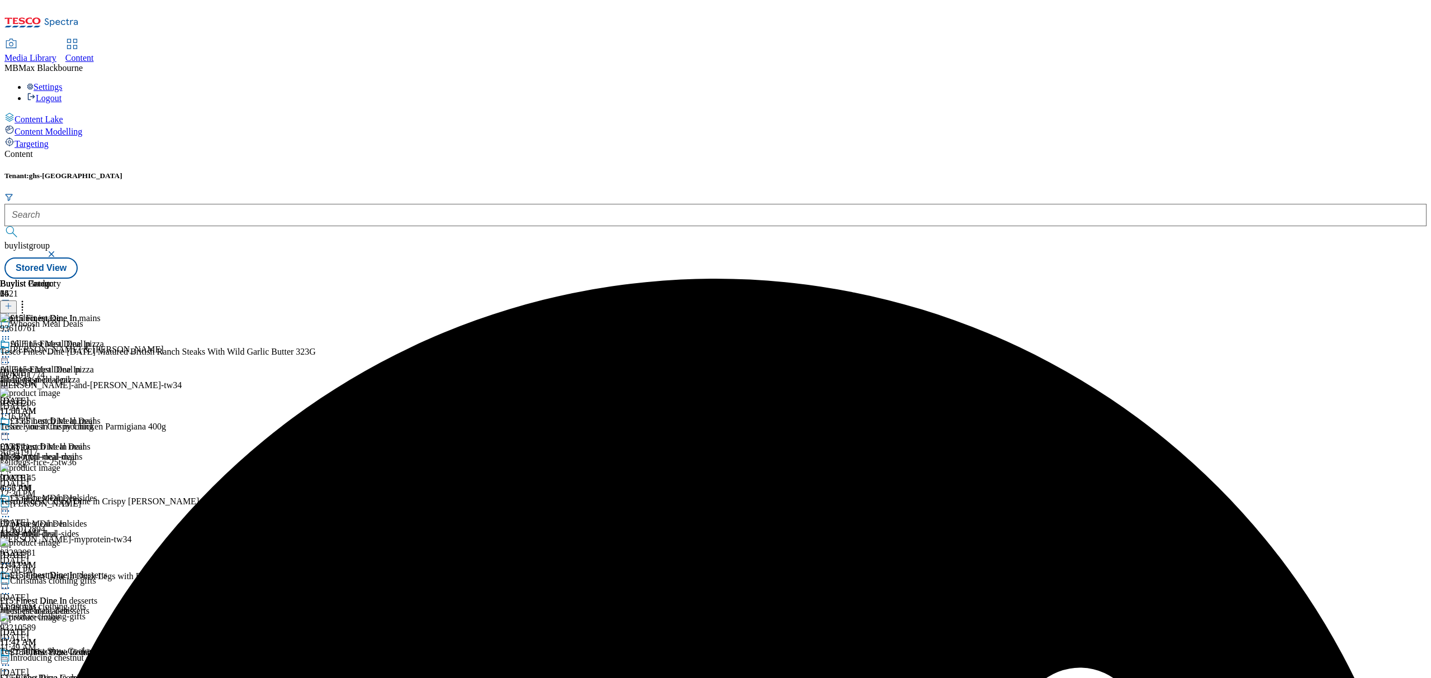
click at [11, 429] on icon at bounding box center [5, 434] width 11 height 11
click at [61, 505] on span "Preview" at bounding box center [48, 509] width 26 height 8
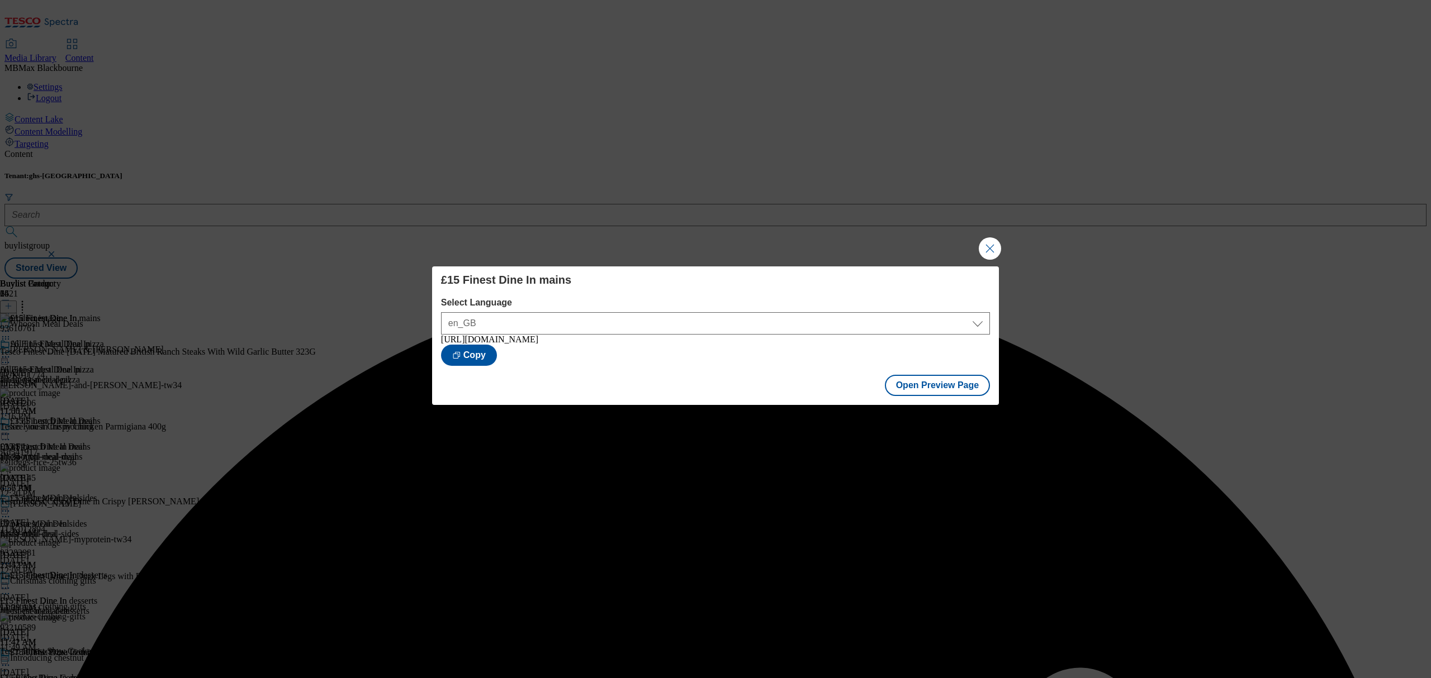
click at [989, 242] on button "Close Modal" at bounding box center [990, 249] width 22 height 22
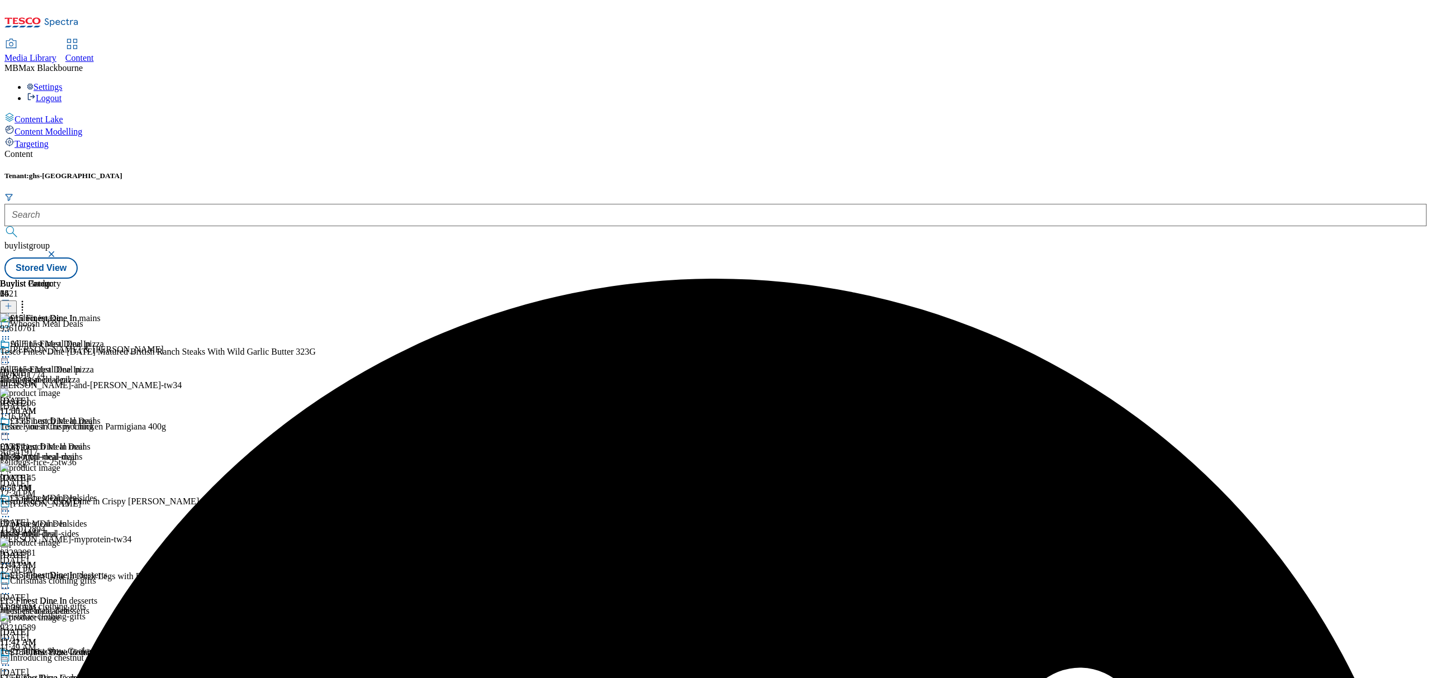
click at [11, 429] on icon at bounding box center [5, 434] width 11 height 11
click at [59, 544] on span "Publish" at bounding box center [47, 548] width 25 height 8
click at [11, 506] on icon at bounding box center [5, 511] width 11 height 11
click at [11, 352] on icon at bounding box center [5, 357] width 11 height 11
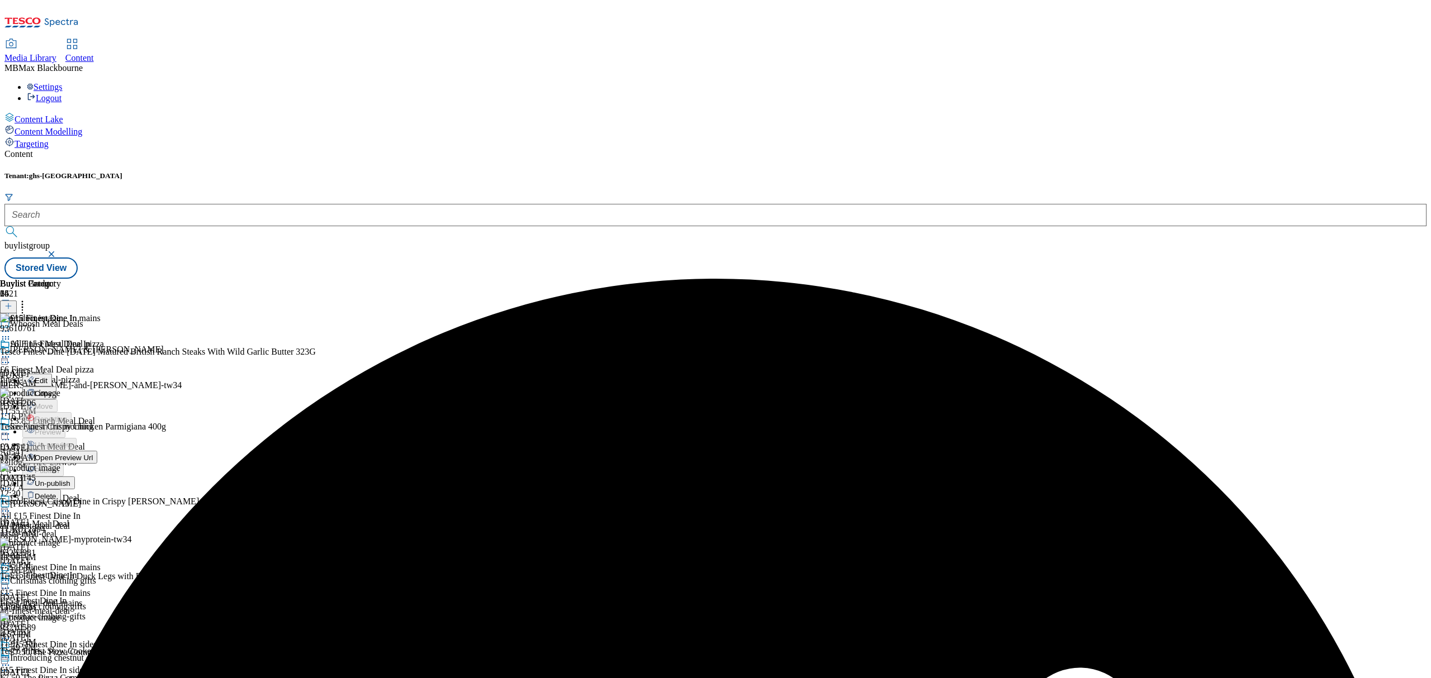
click at [48, 377] on span "Edit" at bounding box center [41, 381] width 13 height 8
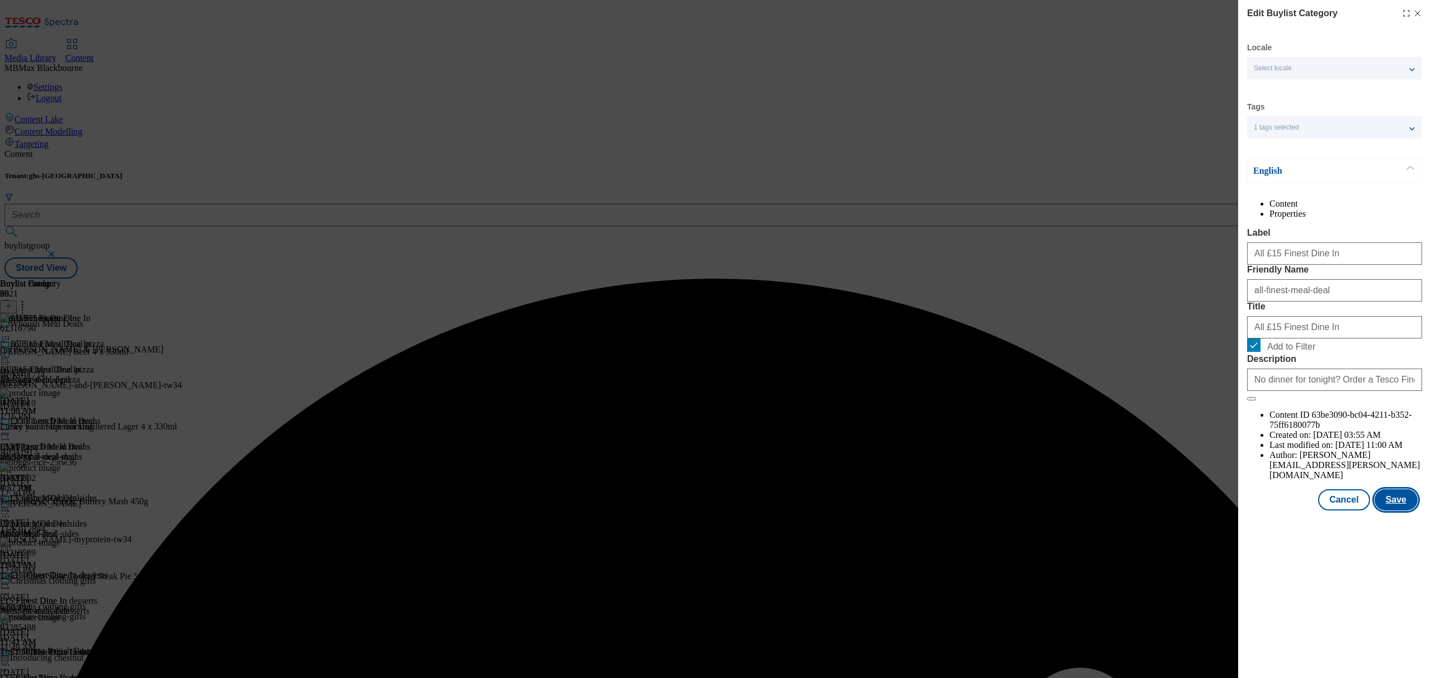
click at [1387, 511] on button "Save" at bounding box center [1395, 500] width 43 height 21
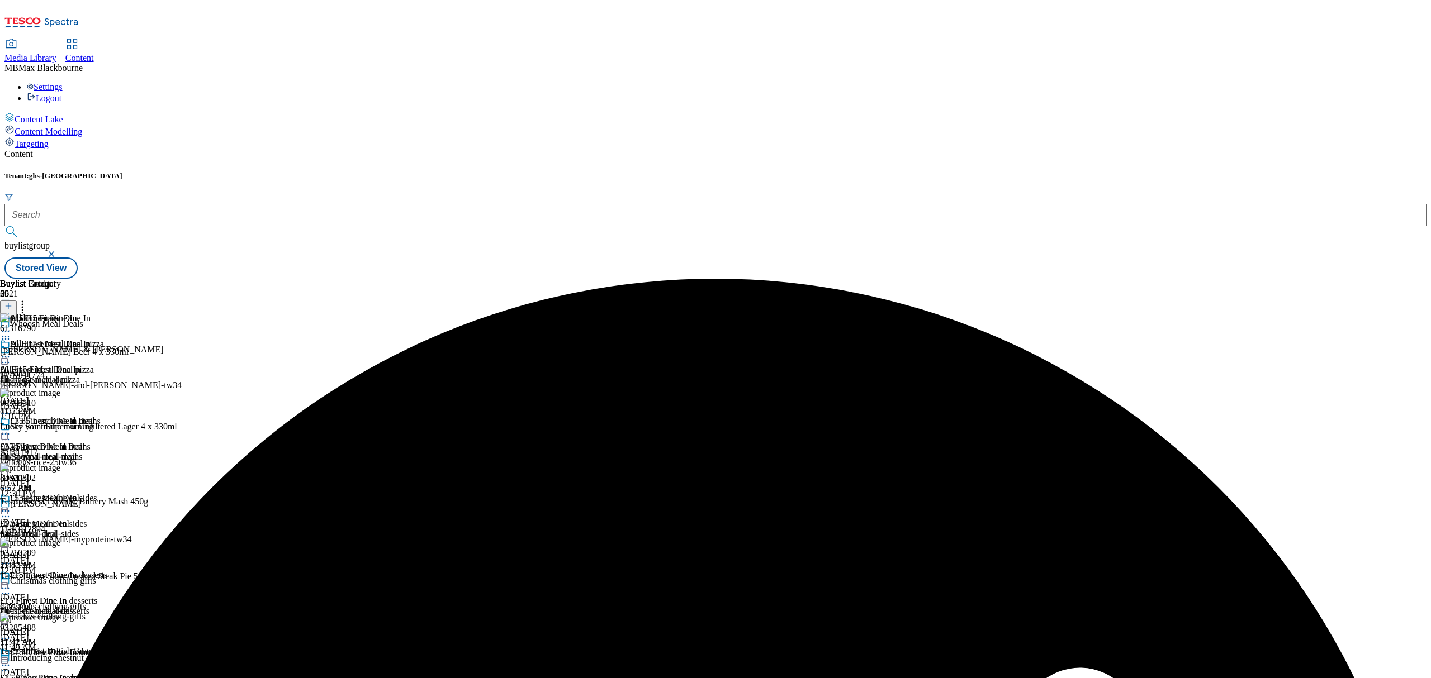
click at [11, 352] on icon at bounding box center [5, 357] width 11 height 11
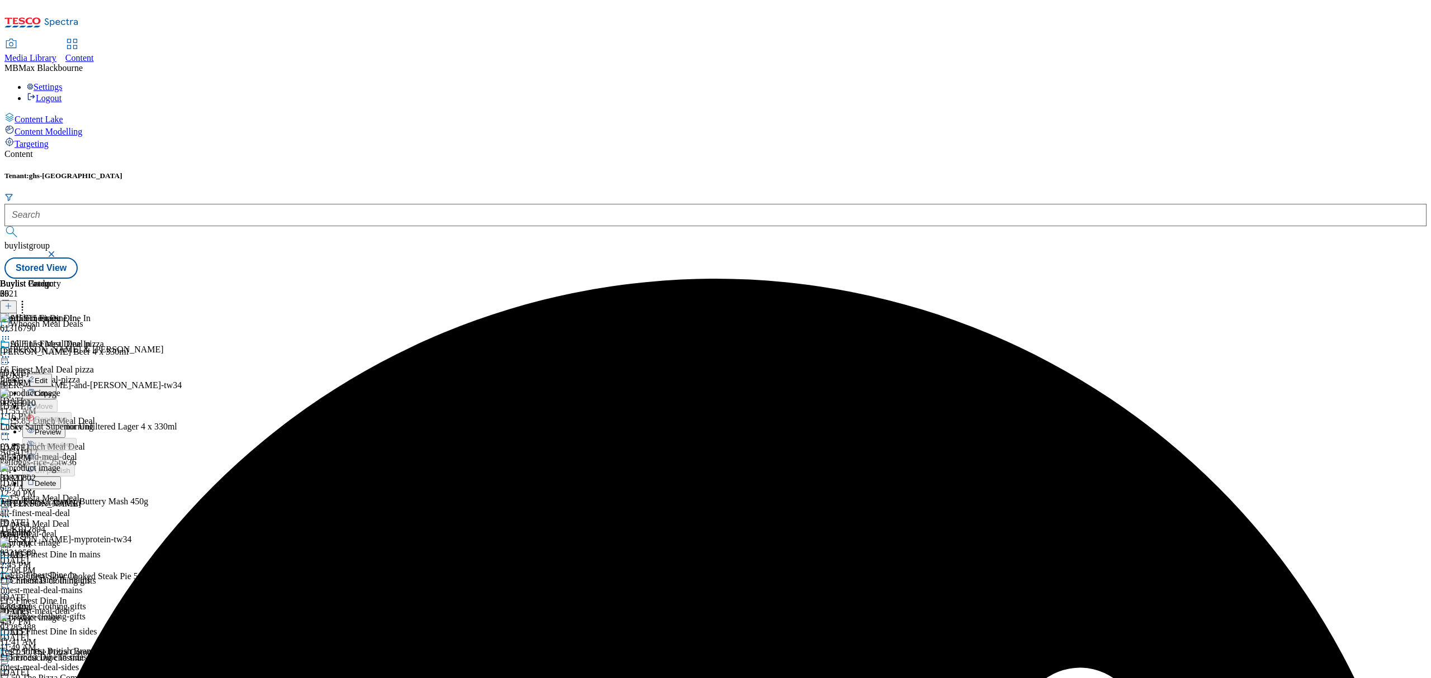
click at [61, 428] on span "Preview" at bounding box center [48, 432] width 26 height 8
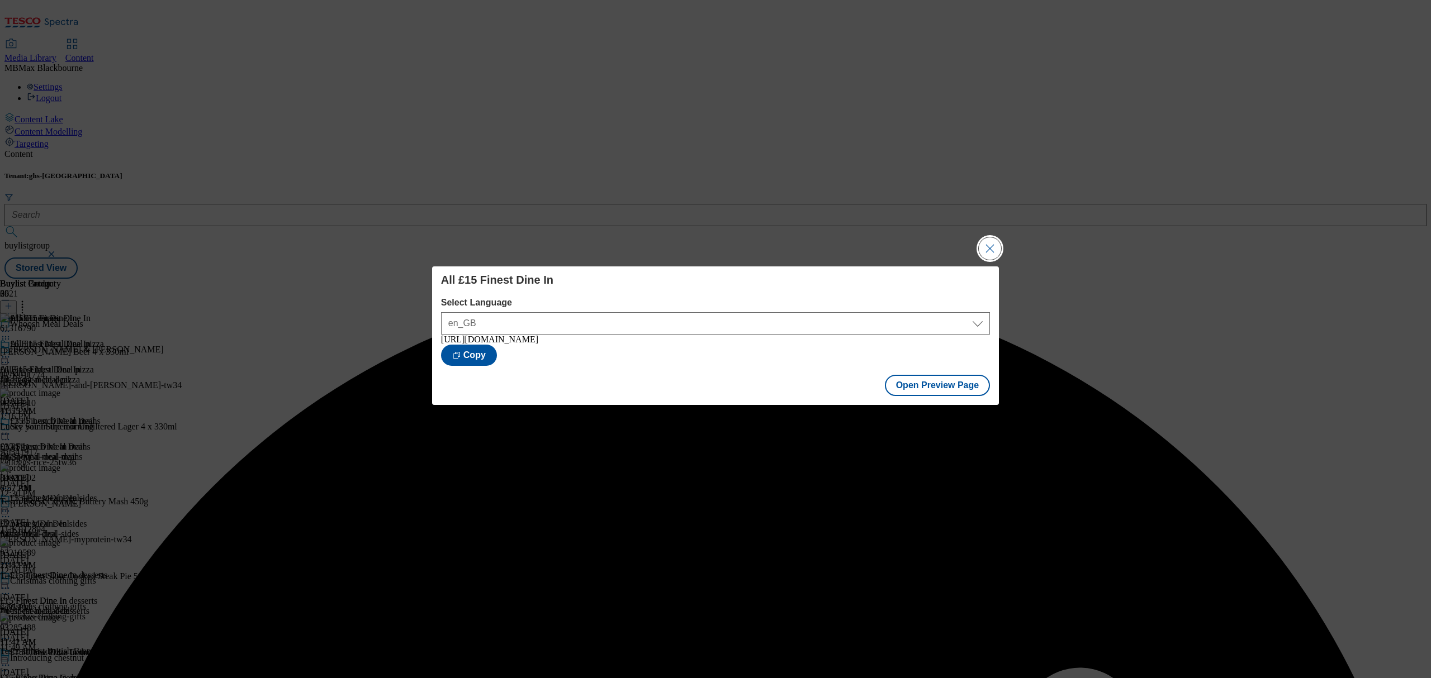
drag, startPoint x: 966, startPoint y: 235, endPoint x: 981, endPoint y: 238, distance: 15.9
click at [981, 238] on div "All £15 Finest Dine In Select Language en_GB en_GB [URL][DOMAIN_NAME] Copy Open…" at bounding box center [715, 339] width 1431 height 678
drag, startPoint x: 981, startPoint y: 238, endPoint x: 948, endPoint y: 239, distance: 33.6
click at [982, 238] on button "Close Modal" at bounding box center [990, 249] width 22 height 22
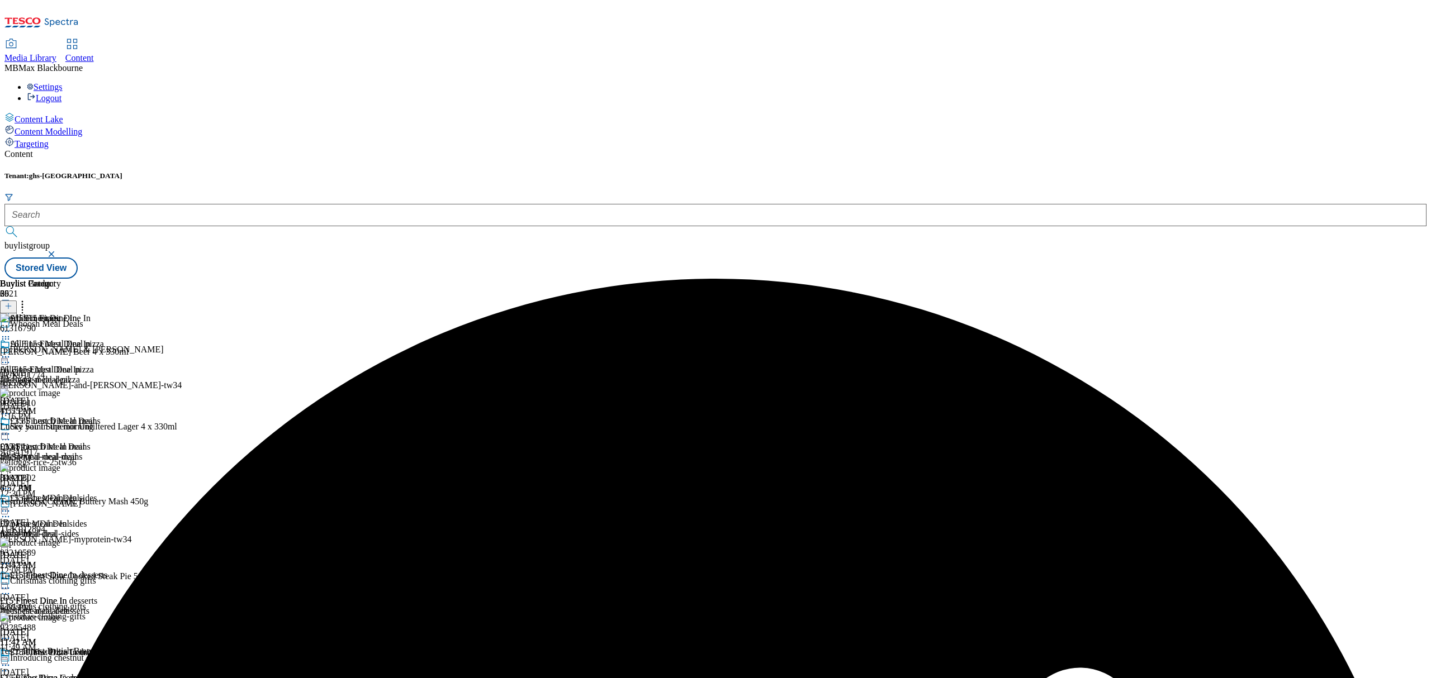
click at [11, 352] on icon at bounding box center [5, 357] width 11 height 11
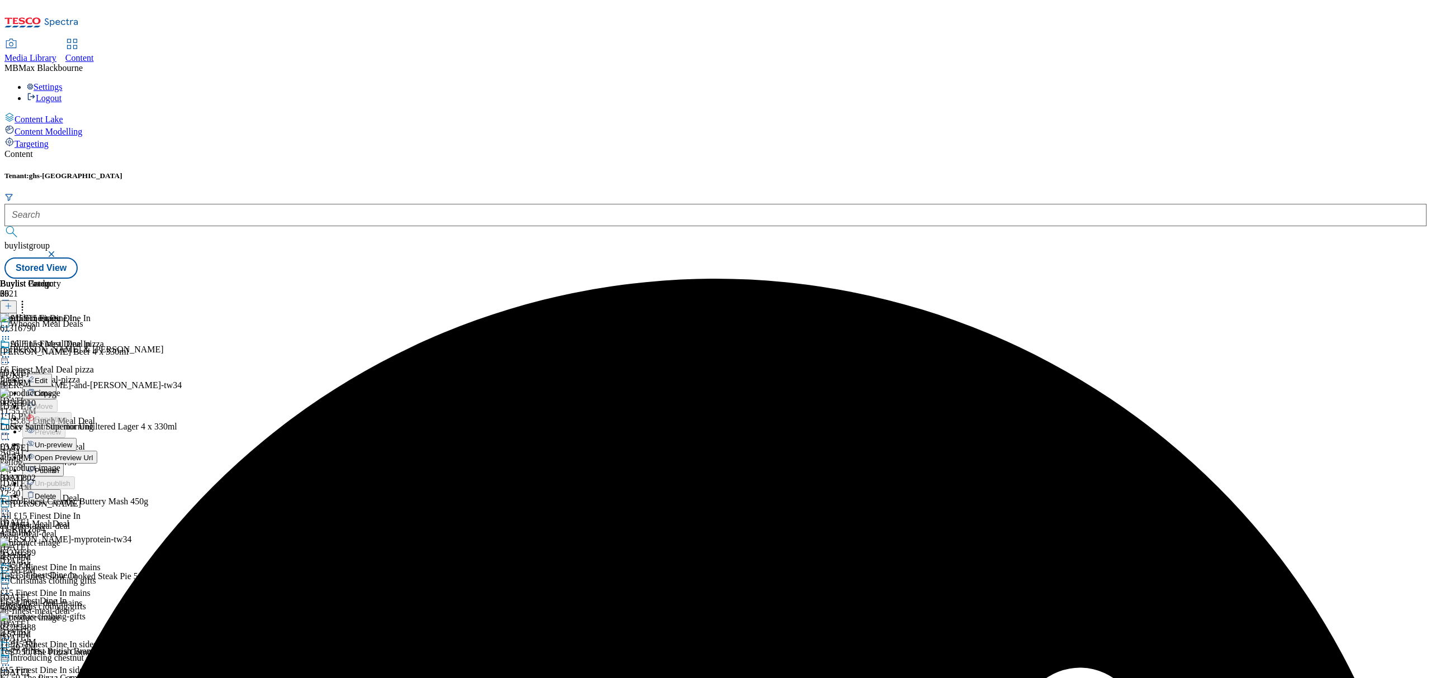
click at [59, 467] on span "Publish" at bounding box center [47, 471] width 25 height 8
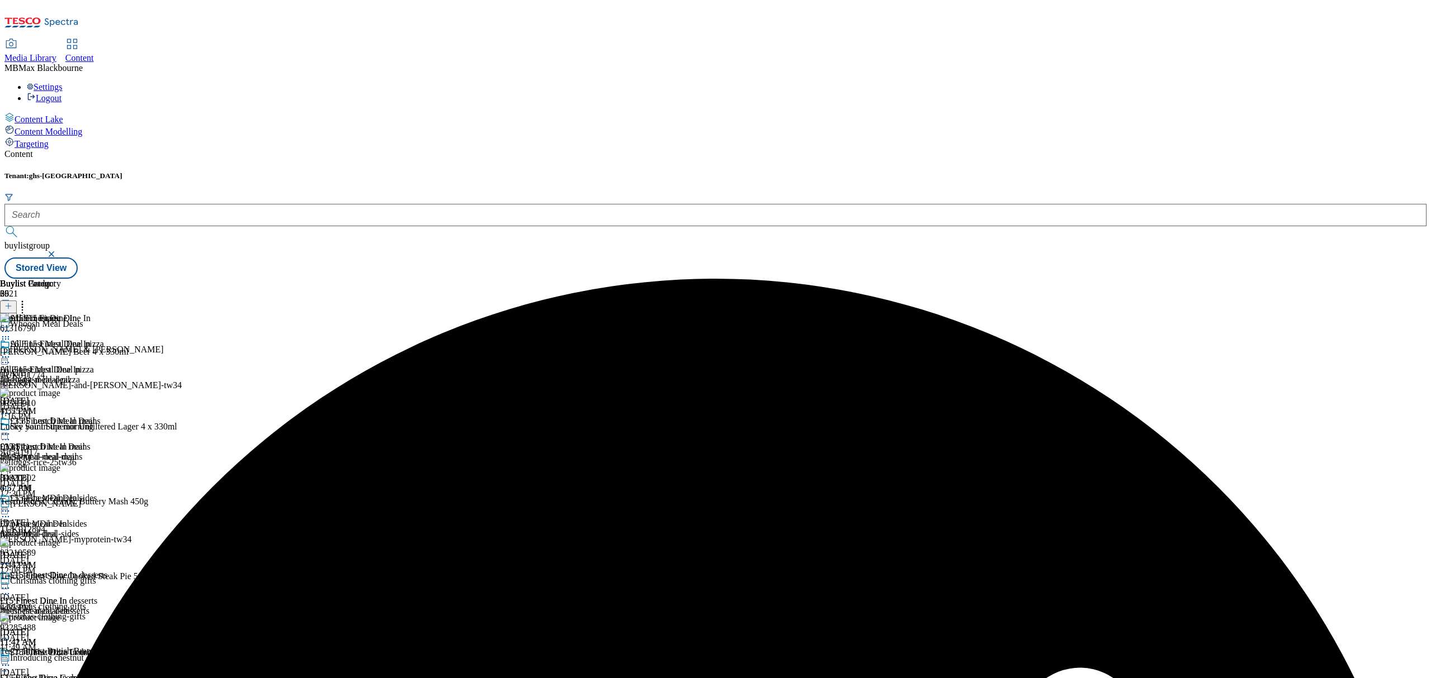
scroll to position [274, 0]
click at [11, 660] on icon at bounding box center [5, 665] width 11 height 11
click at [52, 678] on button "Edit" at bounding box center [37, 688] width 30 height 13
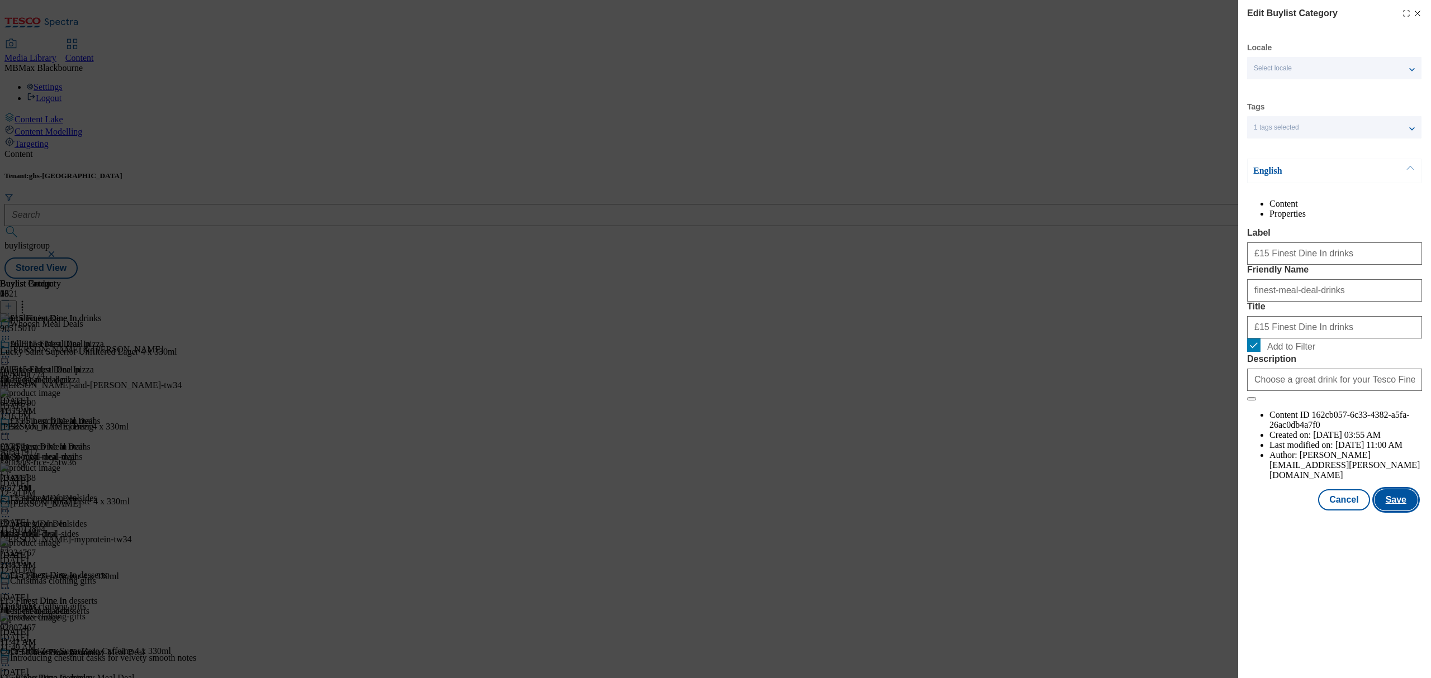
click at [1391, 511] on button "Save" at bounding box center [1395, 500] width 43 height 21
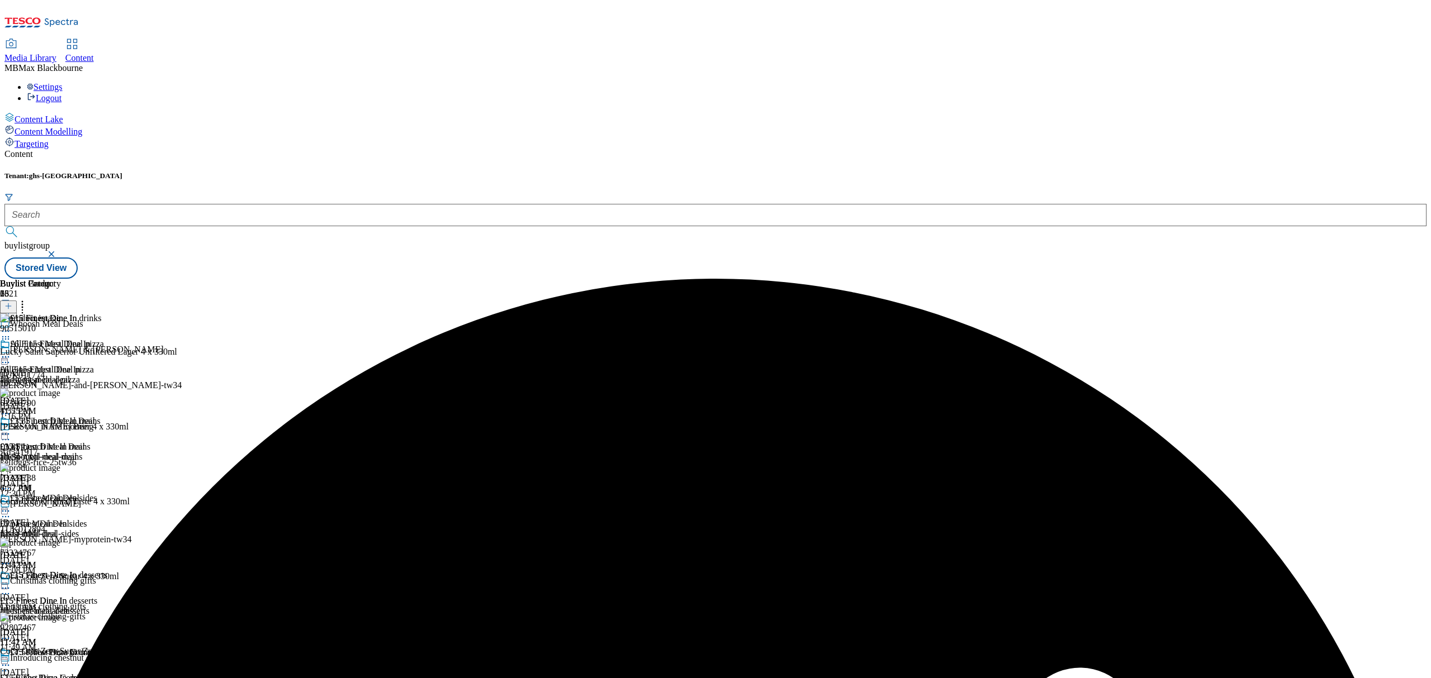
scroll to position [227, 0]
click at [11, 660] on icon at bounding box center [5, 665] width 11 height 11
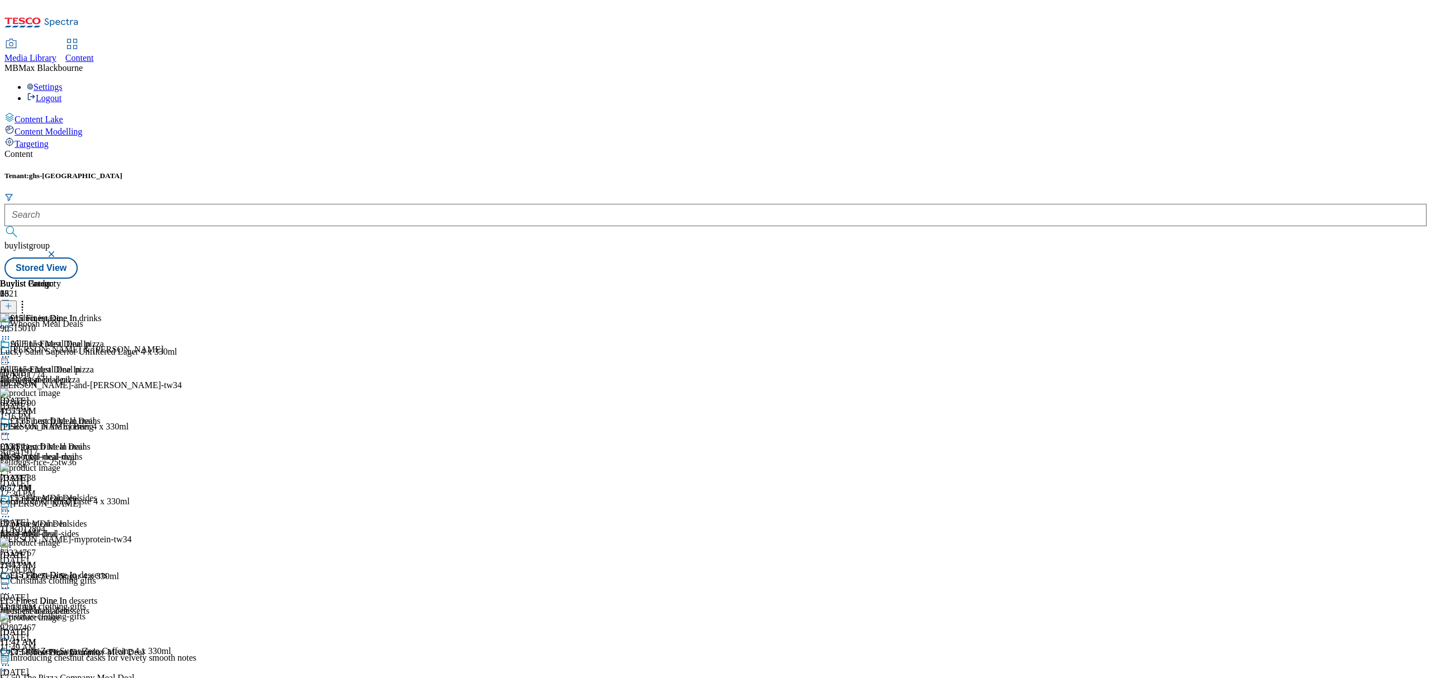
click at [107, 416] on div "All £15 Finest Dine In All £15 Finest Dine In all-finest-meal-deal [DATE] 4:57 …" at bounding box center [53, 598] width 107 height 519
click at [102, 648] on span "£15 Finest Dine In drinks" at bounding box center [56, 654] width 92 height 12
click at [107, 606] on div "finest-meal-deal-desserts" at bounding box center [53, 611] width 107 height 10
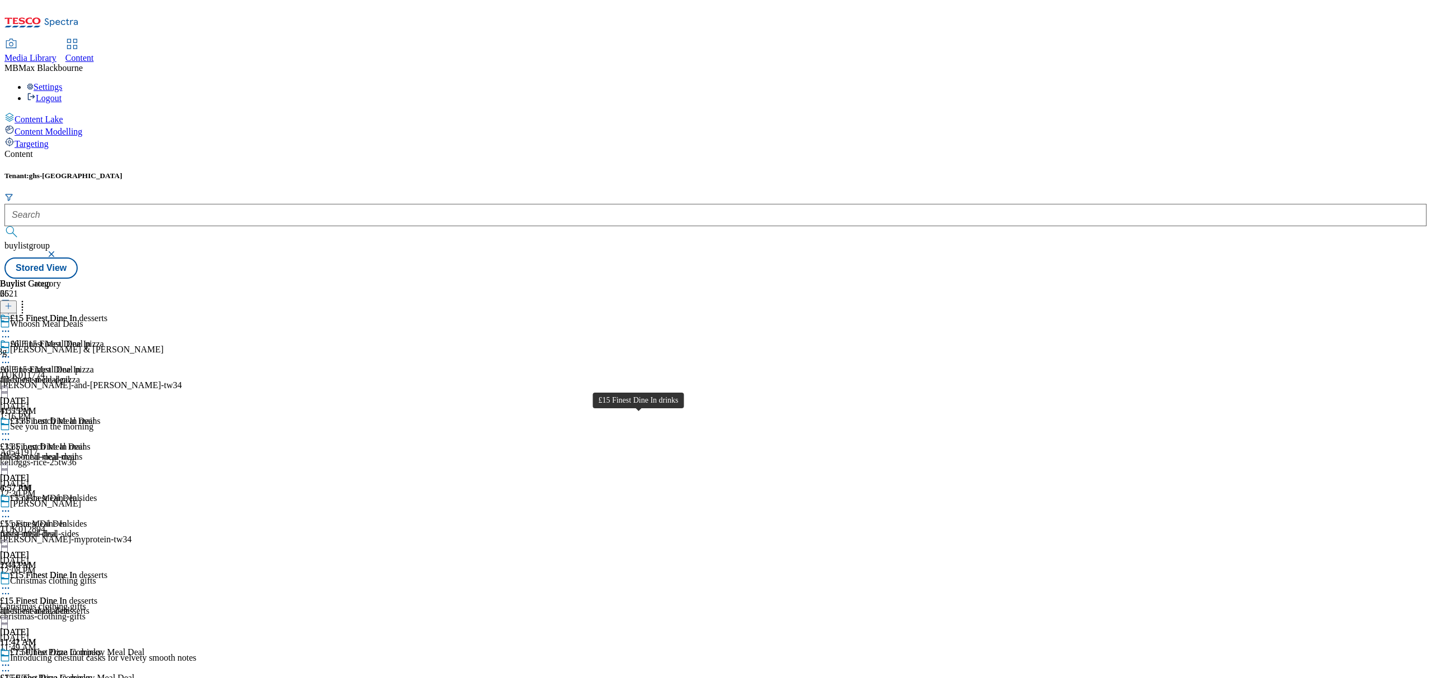
click at [92, 673] on div "£15 Finest Dine In drinks" at bounding box center [46, 678] width 92 height 10
click at [11, 660] on icon at bounding box center [5, 665] width 11 height 11
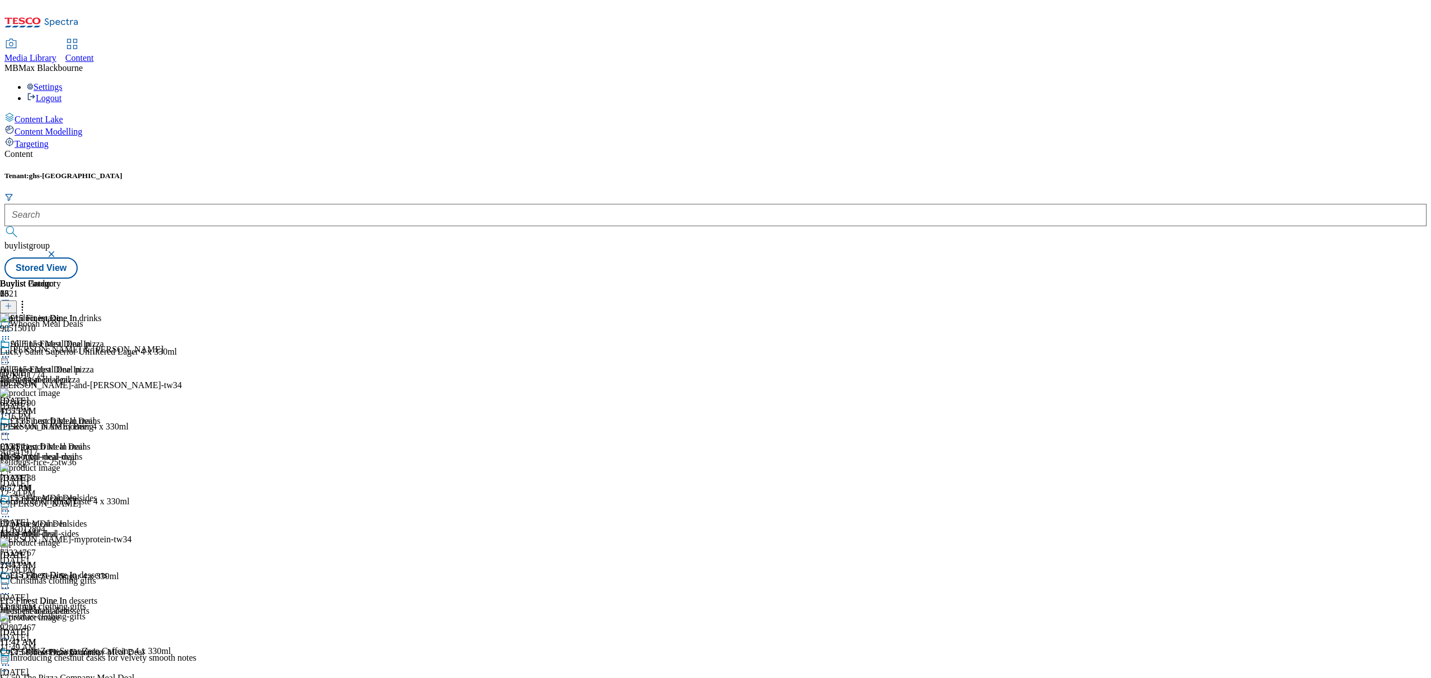
scroll to position [321, 0]
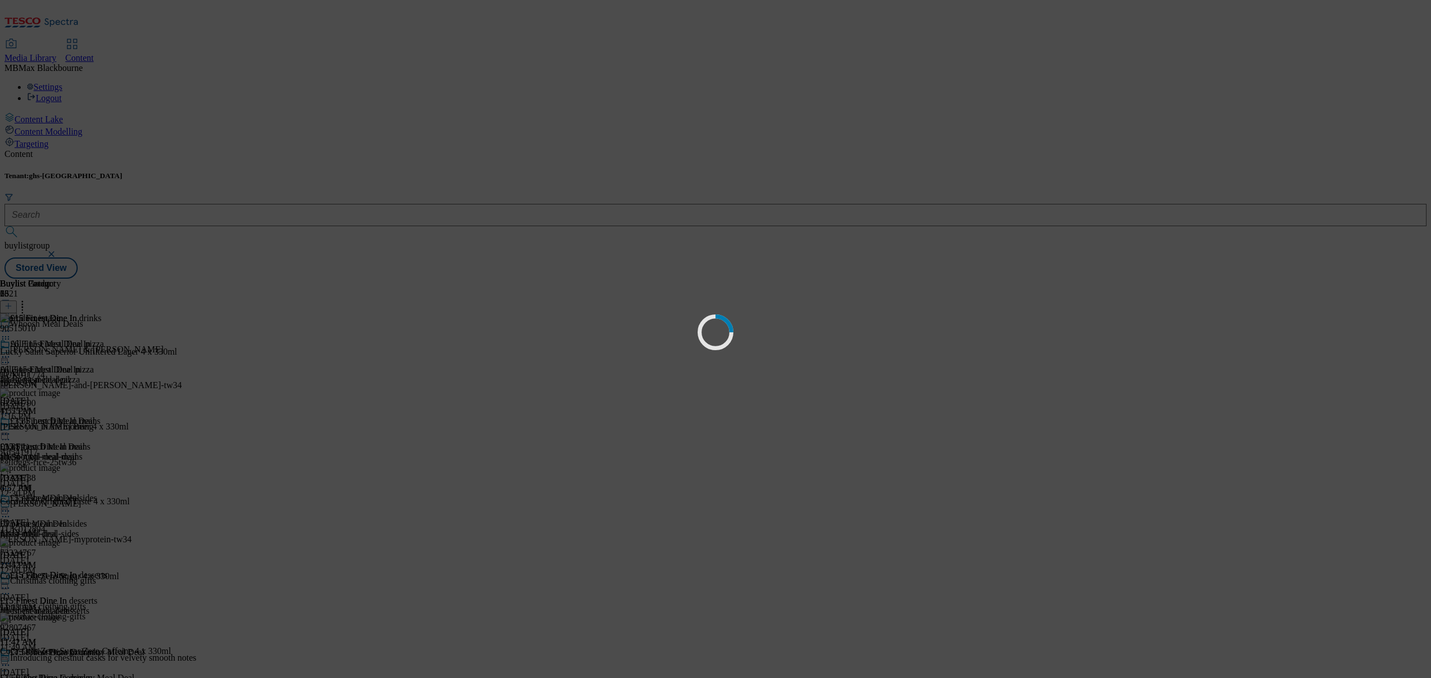
scroll to position [0, 0]
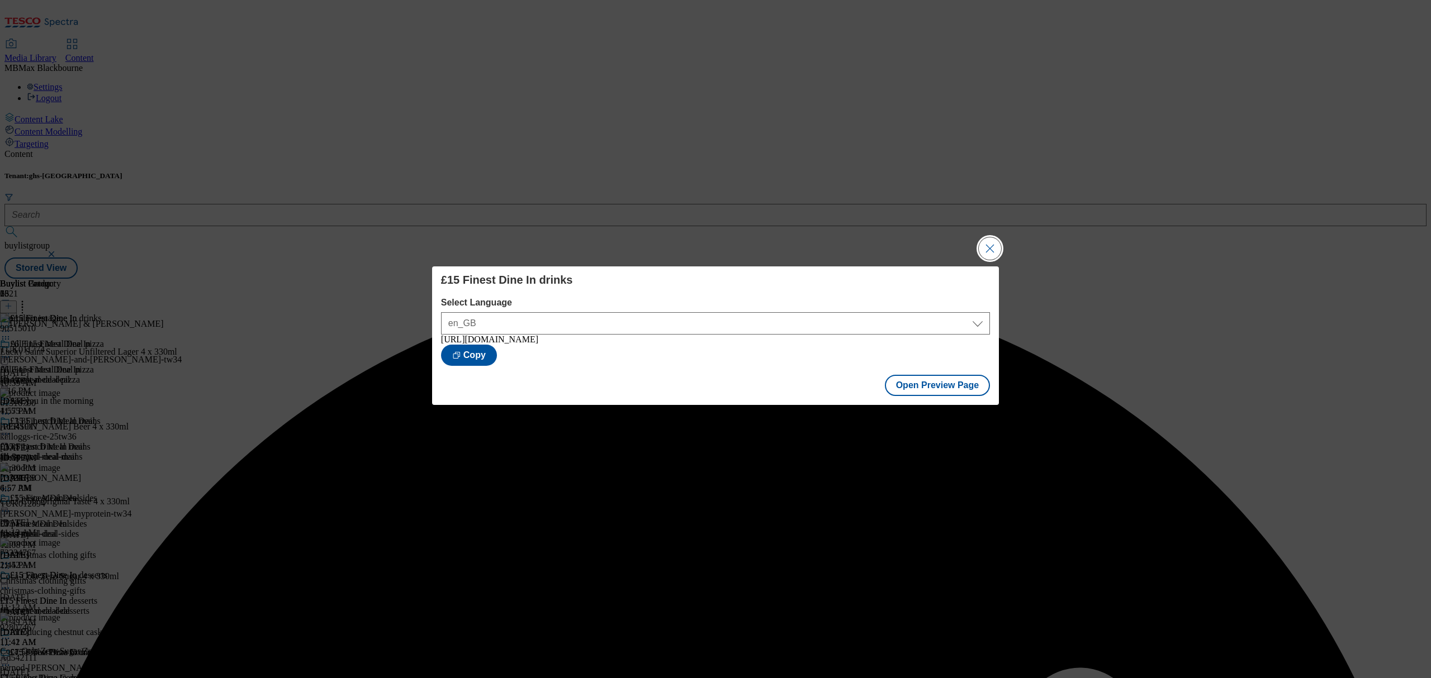
click at [989, 253] on button "Close Modal" at bounding box center [990, 249] width 22 height 22
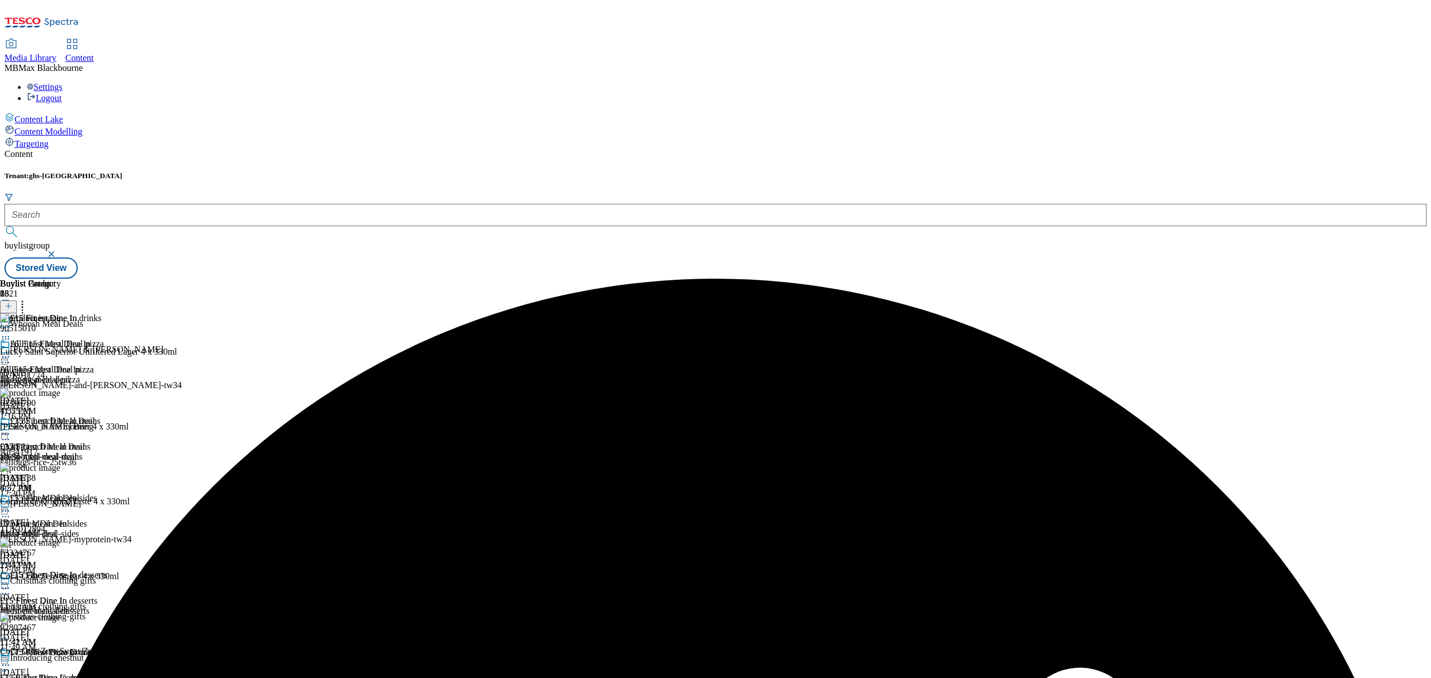
scroll to position [227, 0]
click at [11, 660] on icon at bounding box center [5, 665] width 11 height 11
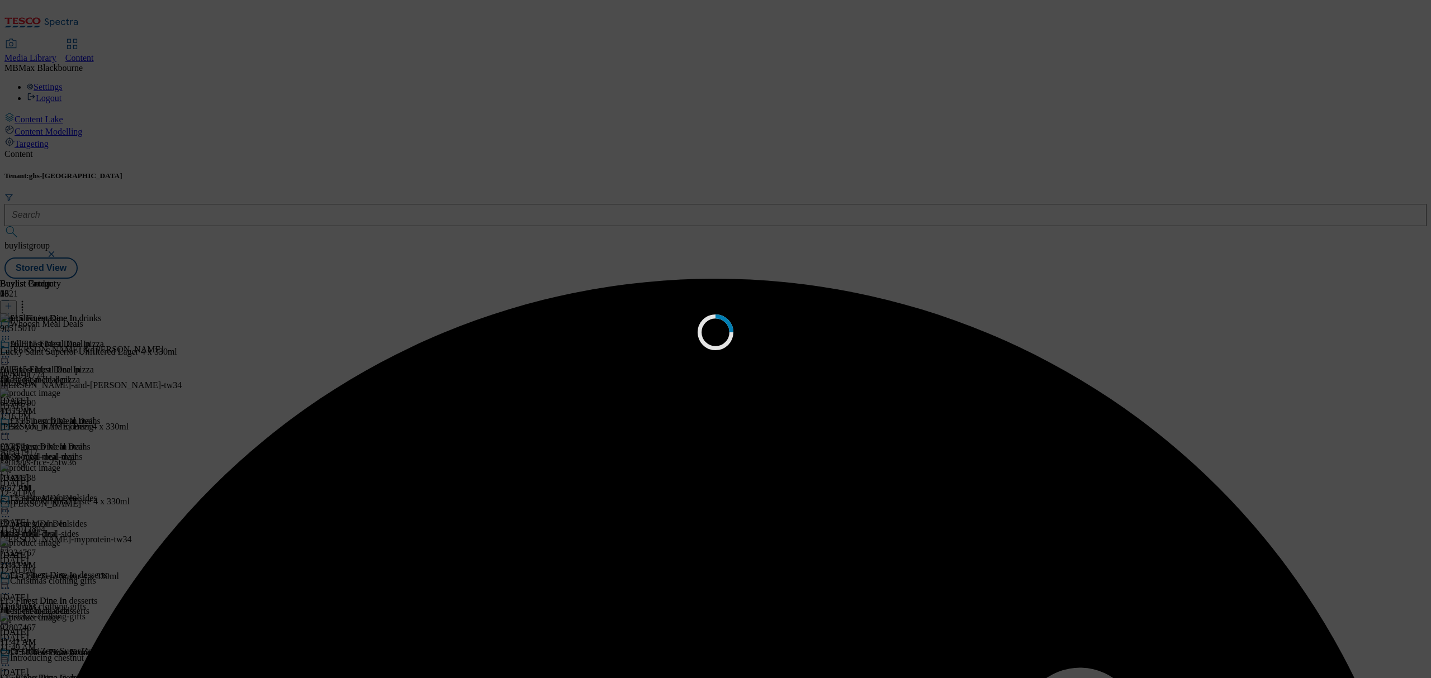
scroll to position [0, 0]
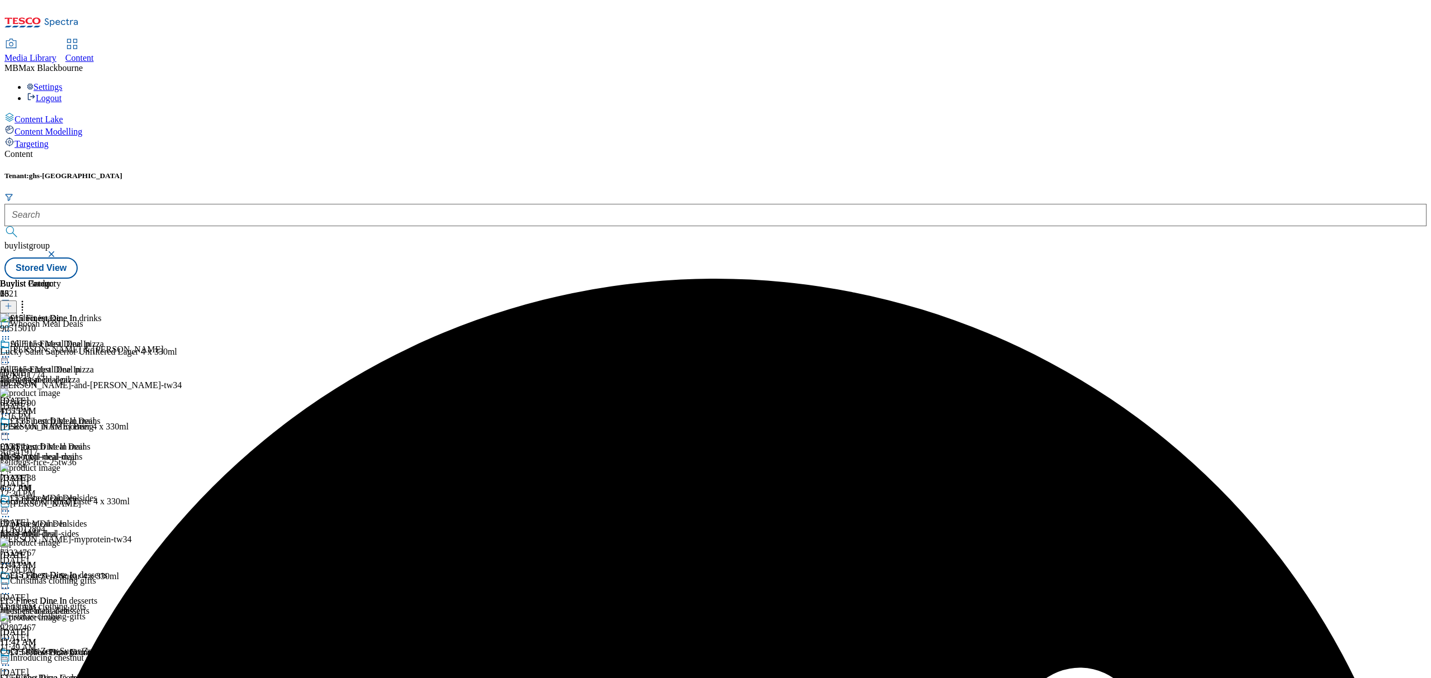
click at [11, 326] on icon at bounding box center [5, 331] width 11 height 11
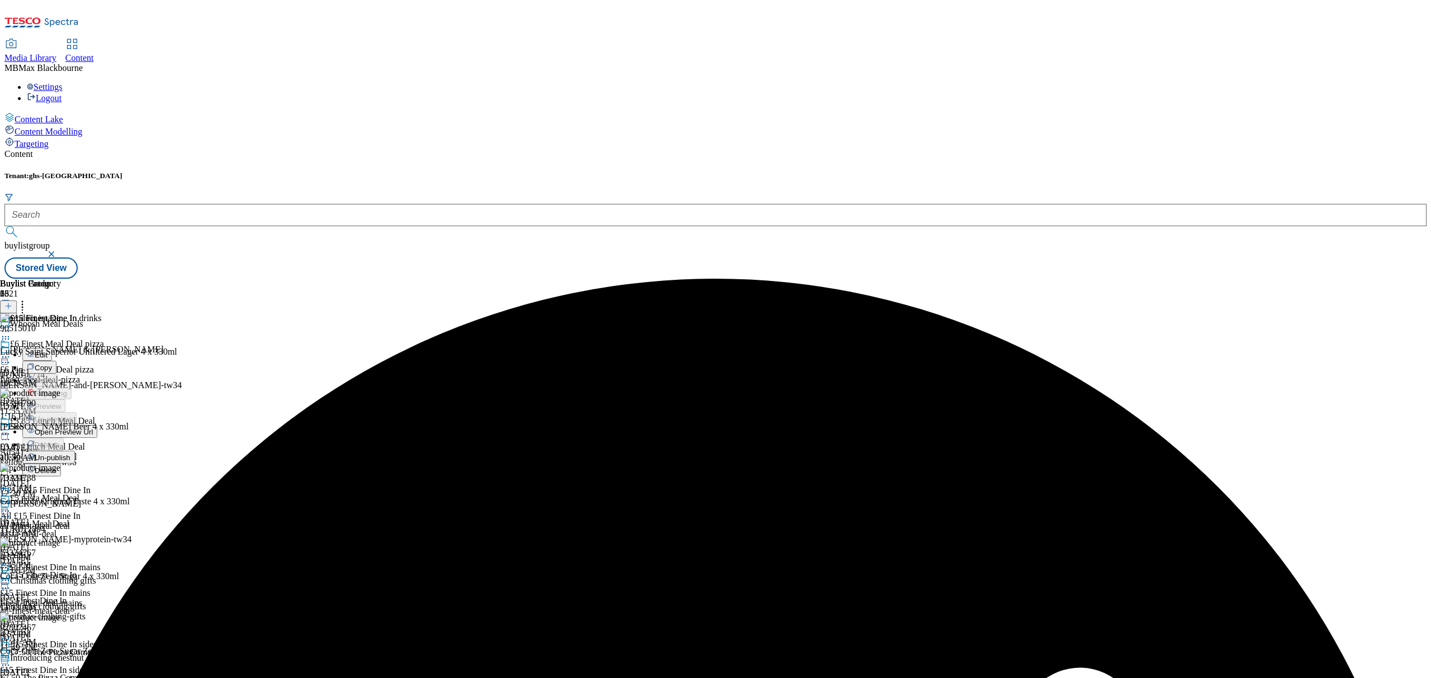
click at [52, 348] on button "Edit" at bounding box center [37, 354] width 30 height 13
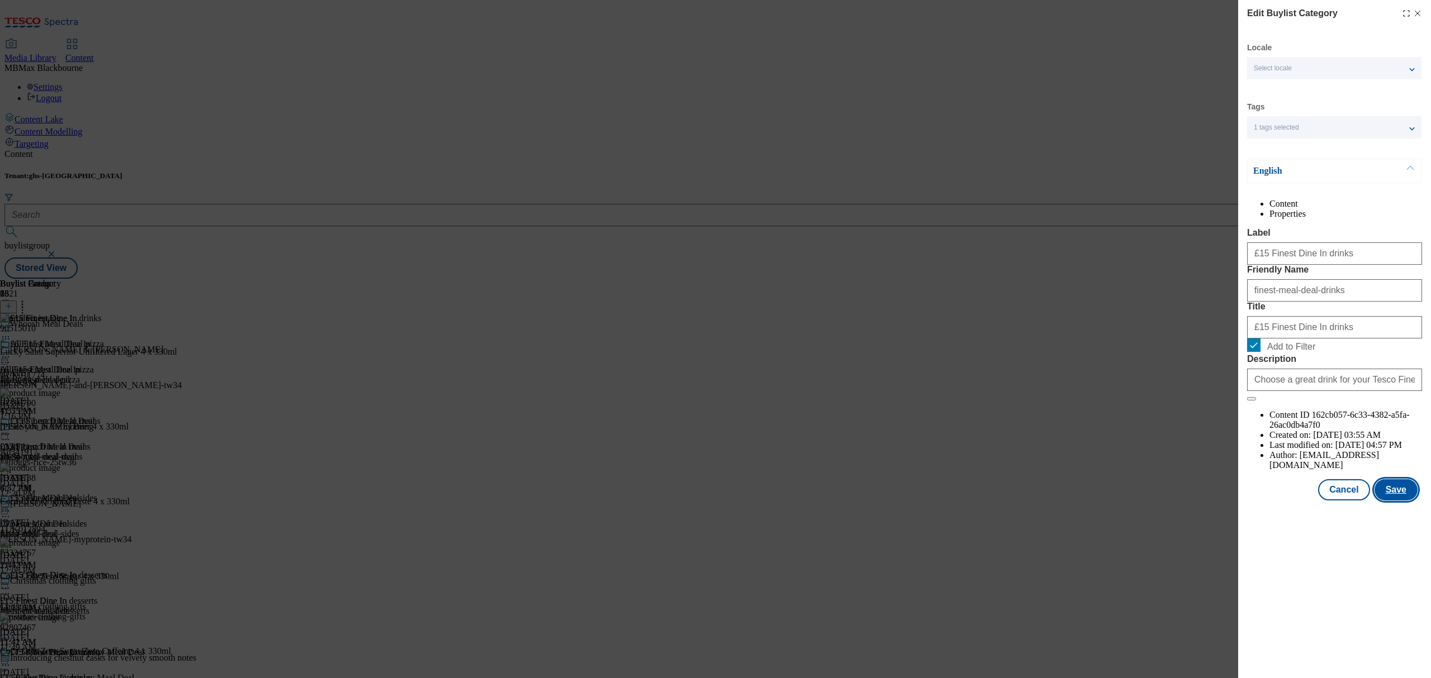
click at [1402, 501] on button "Save" at bounding box center [1395, 490] width 43 height 21
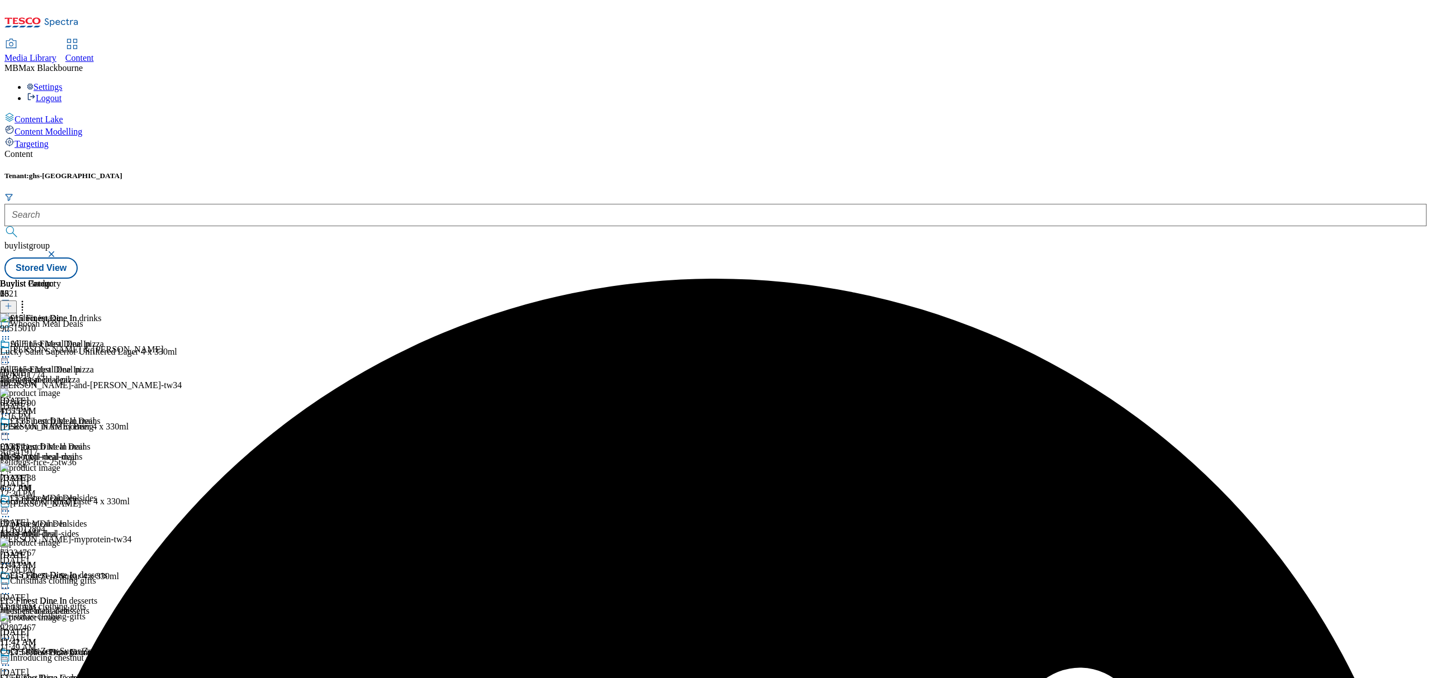
click at [11, 326] on icon at bounding box center [5, 331] width 11 height 11
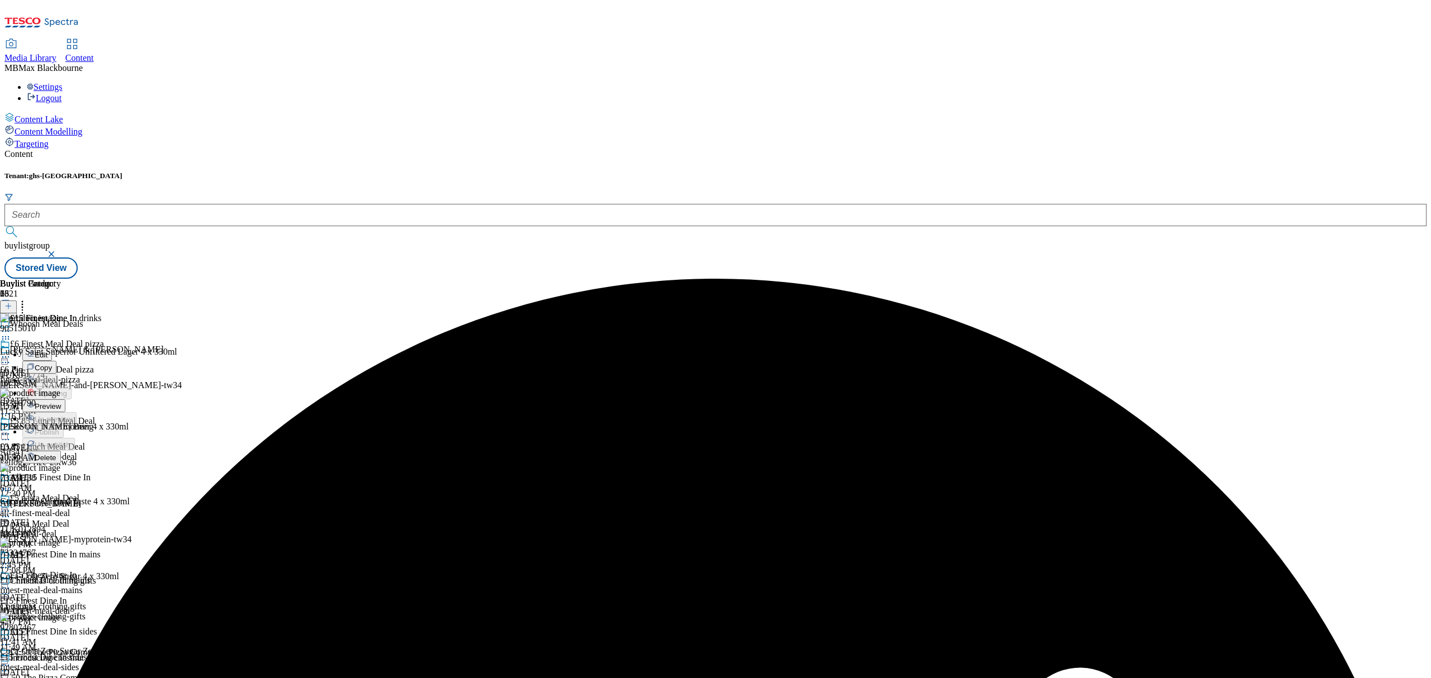
click at [61, 402] on span "Preview" at bounding box center [48, 406] width 26 height 8
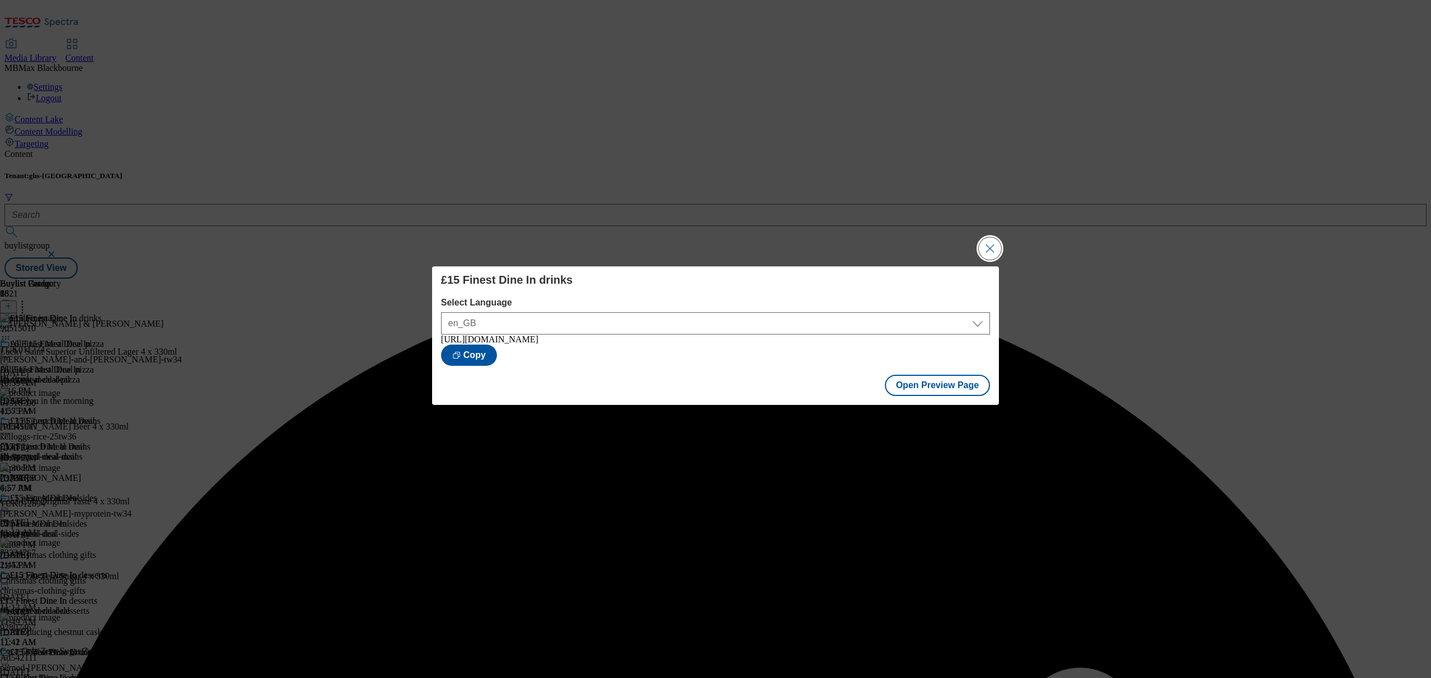
click at [987, 240] on button "Close Modal" at bounding box center [990, 249] width 22 height 22
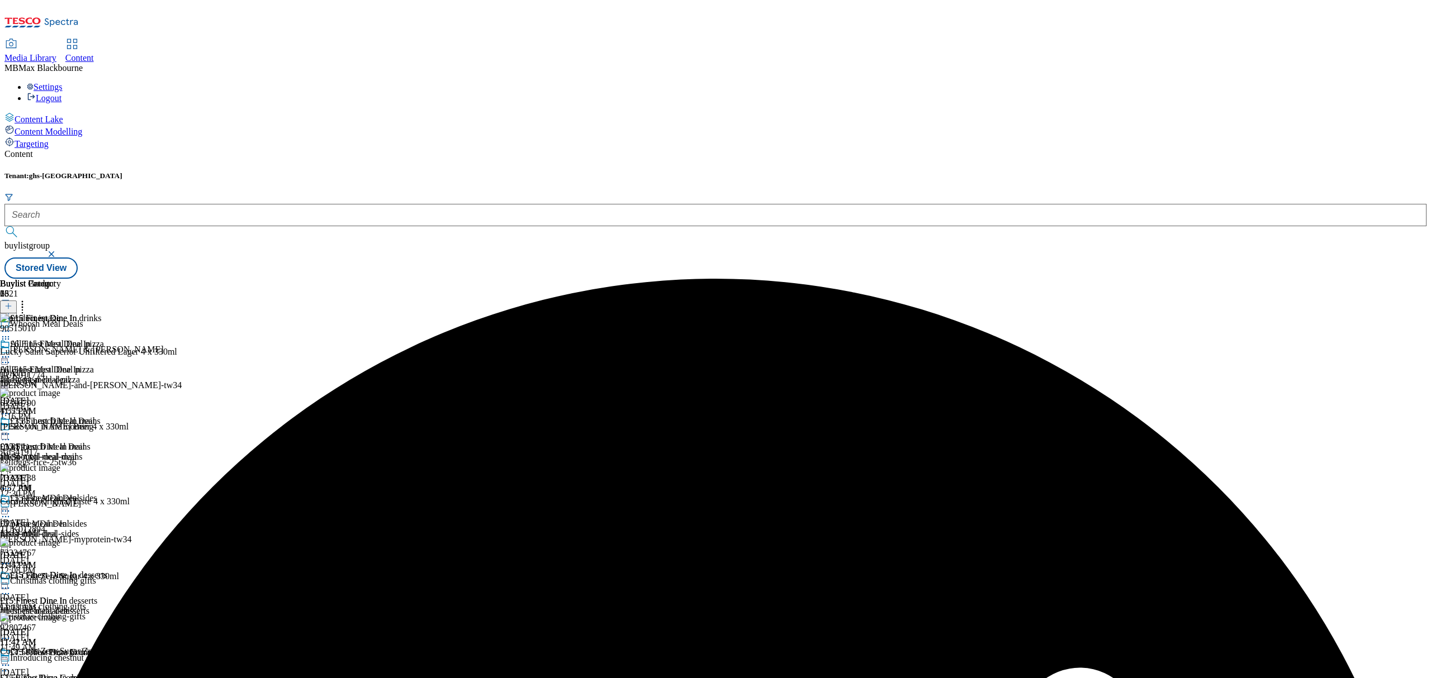
click at [11, 326] on icon at bounding box center [5, 331] width 11 height 11
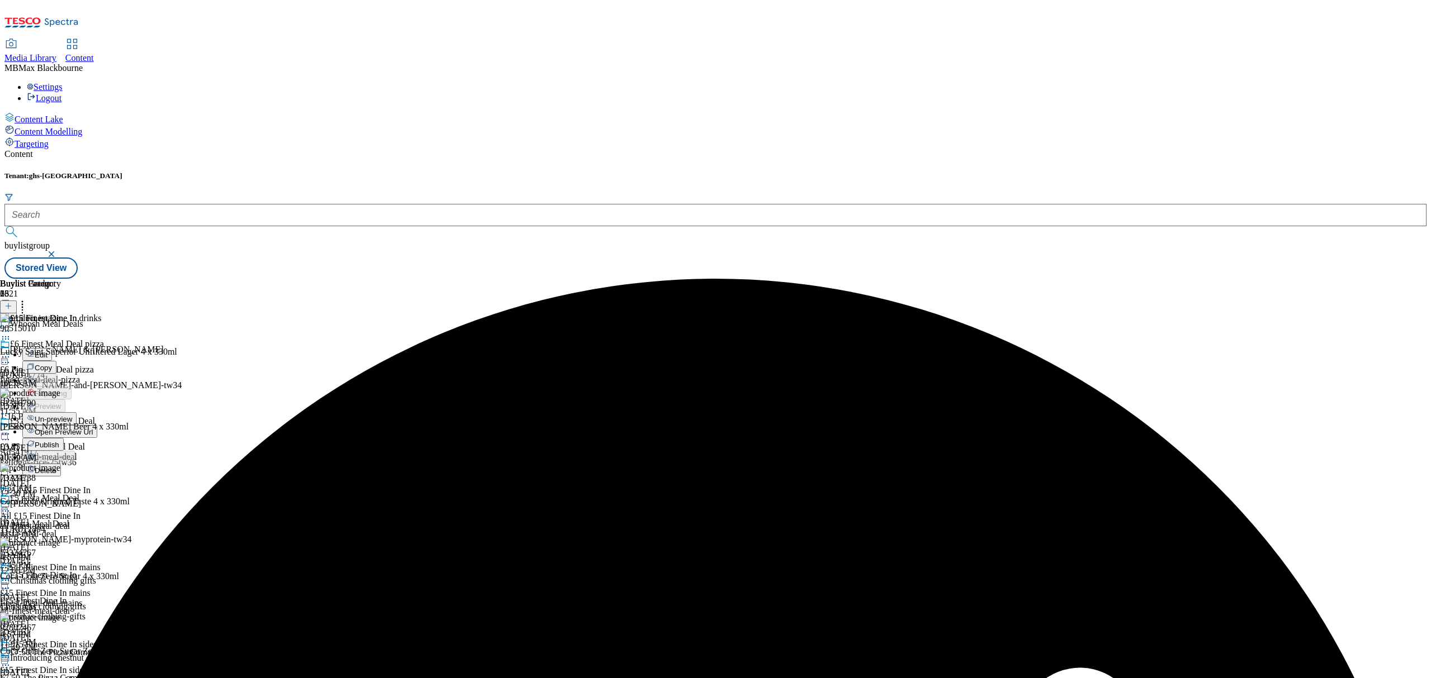
click at [59, 441] on span "Publish" at bounding box center [47, 445] width 25 height 8
